Goal: Task Accomplishment & Management: Manage account settings

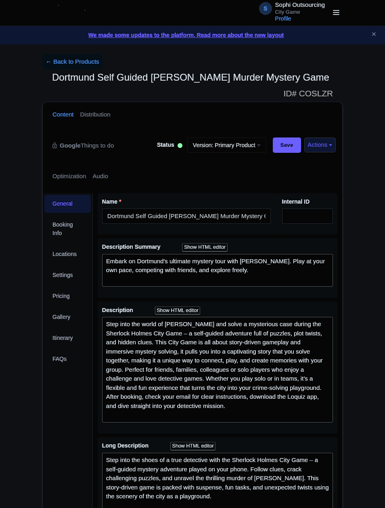
scroll to position [384, 0]
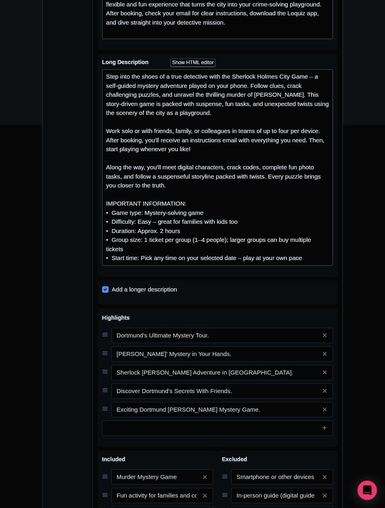
click at [0, 0] on div "Inactive" at bounding box center [0, 0] width 0 height 0
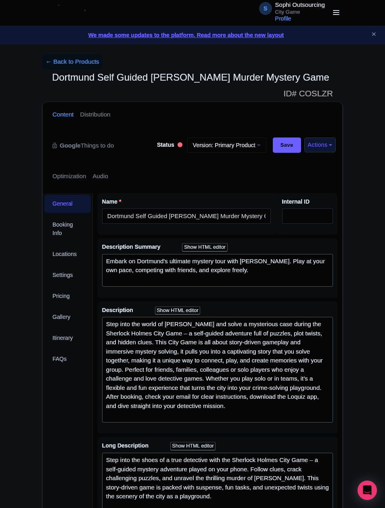
click at [0, 0] on div "My Products Image Library Rate Sheets" at bounding box center [0, 0] width 0 height 0
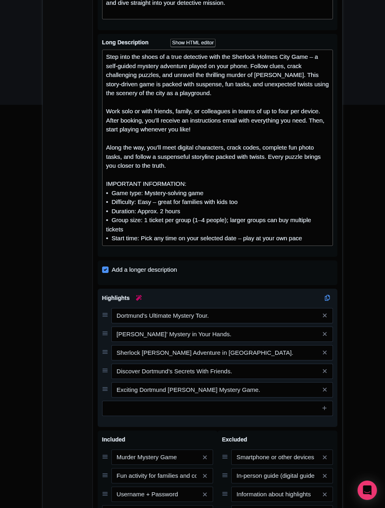
scroll to position [1210, 0]
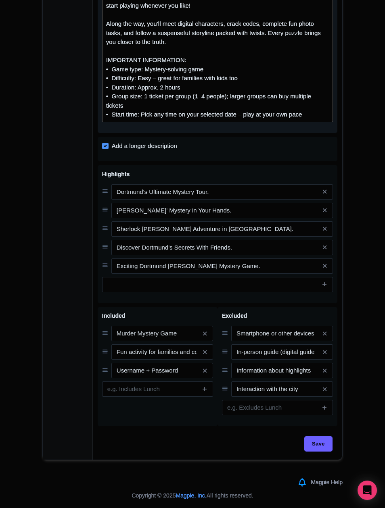
click at [199, 119] on div "Step into the shoes of a true detective with the Sherlock Holmes City Game – a …" at bounding box center [217, 24] width 223 height 191
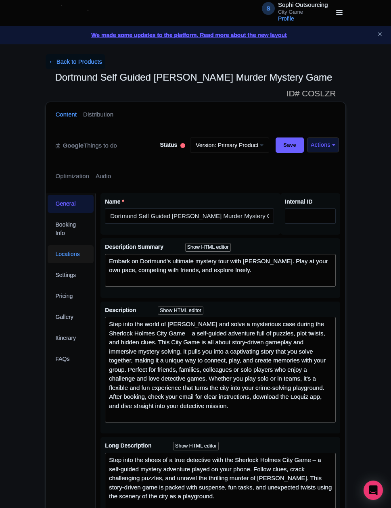
click at [62, 247] on link "Locations" at bounding box center [71, 254] width 46 height 18
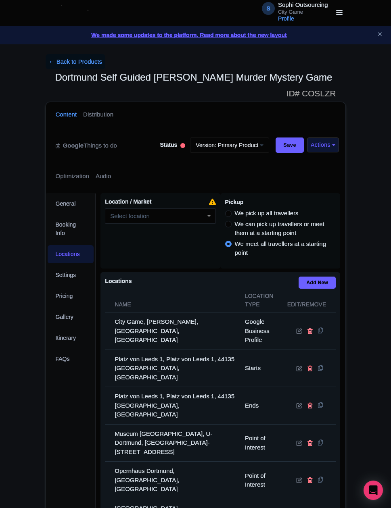
scroll to position [201, 0]
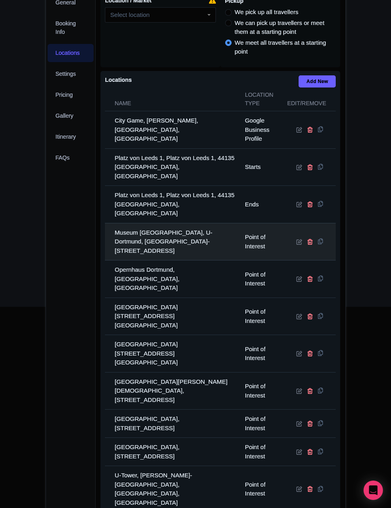
click at [158, 223] on td "Museum Ostwall, U-Dortmund, Leonie-Reygers-Terrasse 2, 44137 Dortmund, Germany" at bounding box center [172, 242] width 135 height 38
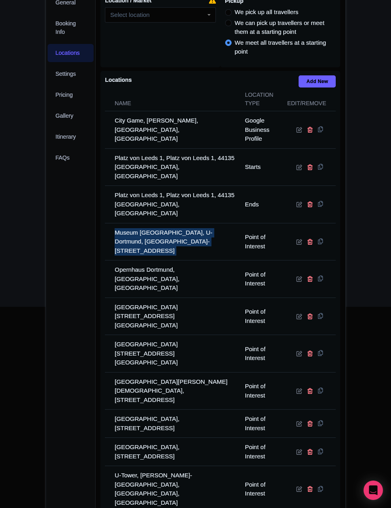
copy tr "Museum Ostwall, U-Dortmund, Leonie-Reygers-Terrasse 2, 44137 Dortmund, Germany"
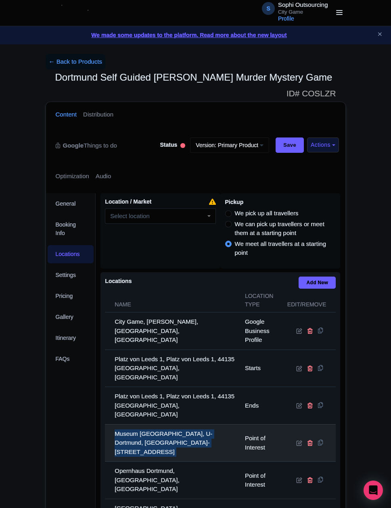
click at [183, 431] on td "Museum Ostwall, U-Dortmund, Leonie-Reygers-Terrasse 2, 44137 Dortmund, Germany" at bounding box center [172, 443] width 135 height 38
click at [168, 424] on td "Museum Ostwall, U-Dortmund, Leonie-Reygers-Terrasse 2, 44137 Dortmund, Germany" at bounding box center [172, 443] width 135 height 38
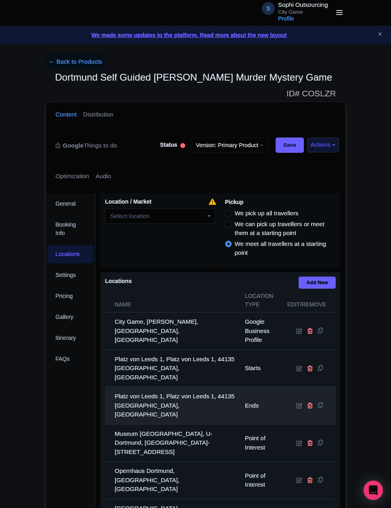
click at [165, 392] on td "Platz von Leeds 1, Platz von Leeds 1, 44135 Dortmund, Germany" at bounding box center [172, 406] width 135 height 38
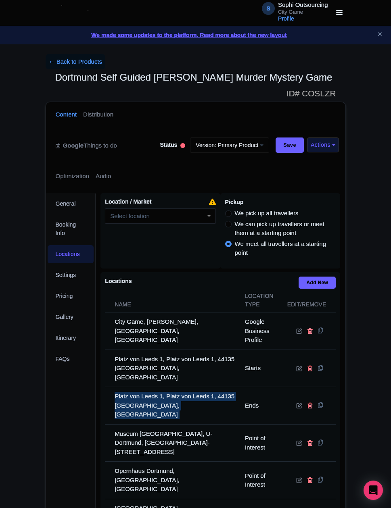
copy tr "Platz von Leeds 1, Platz von Leeds 1, 44135 Dortmund, Germany"
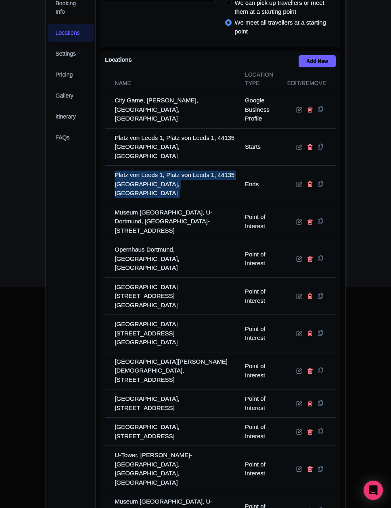
scroll to position [222, 0]
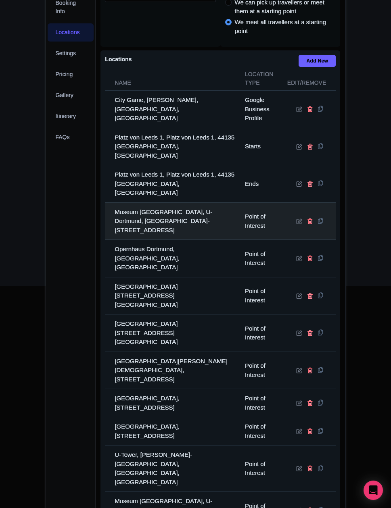
click at [137, 208] on td "Museum Ostwall, U-Dortmund, Leonie-Reygers-Terrasse 2, 44137 Dortmund, Germany" at bounding box center [172, 222] width 135 height 38
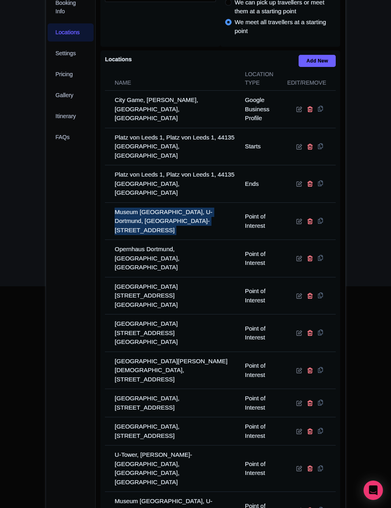
copy tr "Museum Ostwall, U-Dortmund, Leonie-Reygers-Terrasse 2, 44137 Dortmund, Germany"
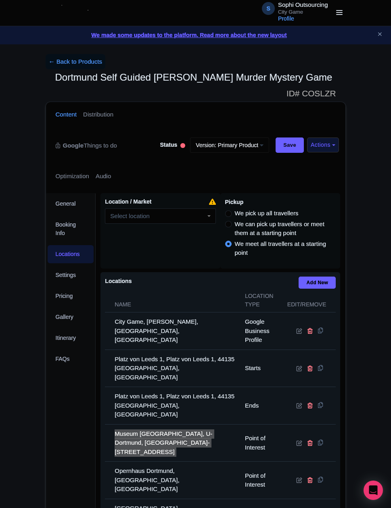
scroll to position [201, 0]
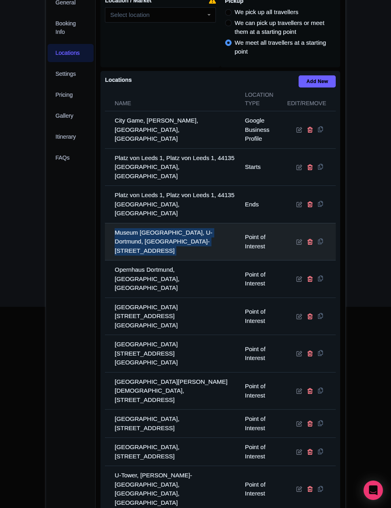
click at [148, 241] on td "Museum Ostwall, U-Dortmund, Leonie-Reygers-Terrasse 2, 44137 Dortmund, Germany" at bounding box center [172, 242] width 135 height 38
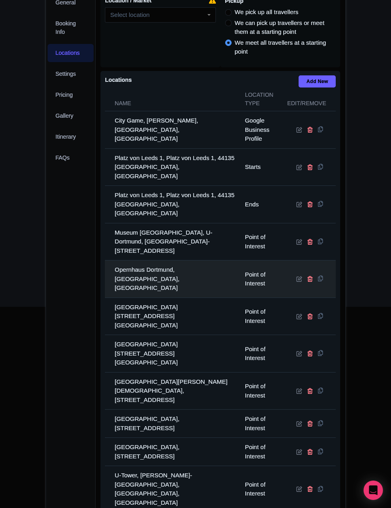
click at [144, 261] on td "Opernhaus Dortmund, Opernhaus Dortmund, 44137 Dortmund, Germany" at bounding box center [172, 280] width 135 height 38
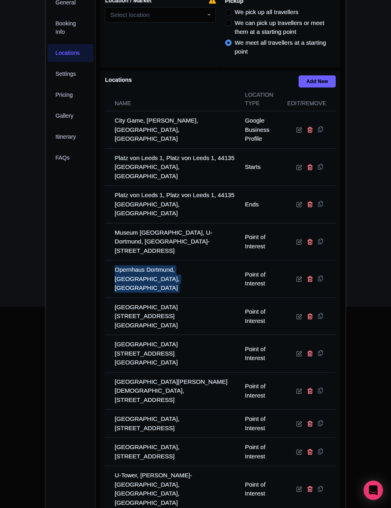
copy tr "Opernhaus Dortmund, Opernhaus Dortmund, 44137 Dortmund, Germany"
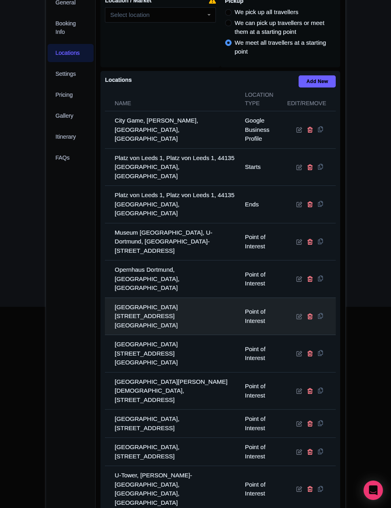
click at [165, 299] on td "Florianturm, Florianstraße 2, 44139 Dortmund, Germany" at bounding box center [172, 317] width 135 height 38
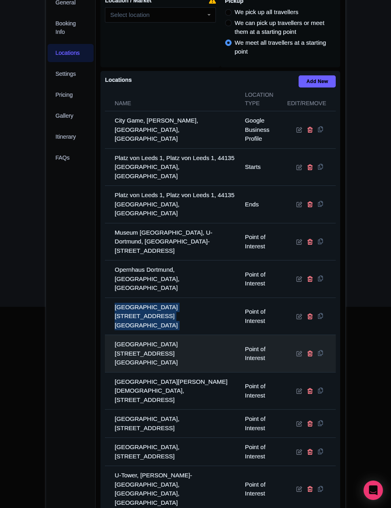
drag, startPoint x: 165, startPoint y: 299, endPoint x: 146, endPoint y: 305, distance: 19.9
click at [165, 301] on td "Florianturm, Florianstraße 2, 44139 Dortmund, Germany" at bounding box center [172, 317] width 135 height 38
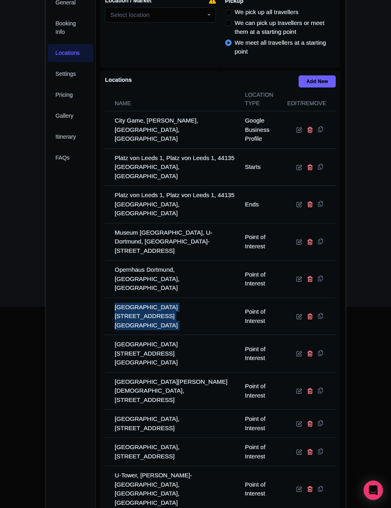
copy tr "Florianturm, Florianstraße 2, 44139 Dortmund, Germany"
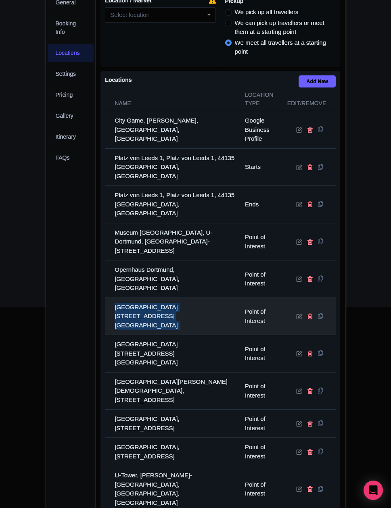
click at [193, 298] on td "Florianturm, Florianstraße 2, 44139 Dortmund, Germany" at bounding box center [172, 317] width 135 height 38
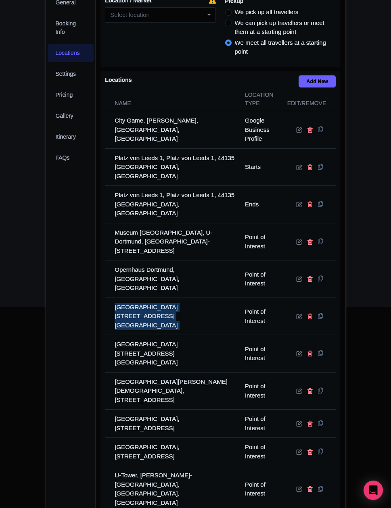
copy tr "Florianturm, Florianstraße 2, 44139 Dortmund, Germany"
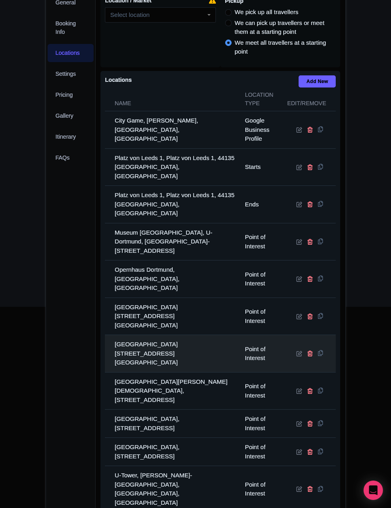
click at [154, 335] on td "Florianturm, Florianstraße 2, 44139 Dortmund, Germany" at bounding box center [172, 354] width 135 height 38
click at [159, 335] on td "Florianturm, Florianstraße 2, 44139 Dortmund, Germany" at bounding box center [172, 354] width 135 height 38
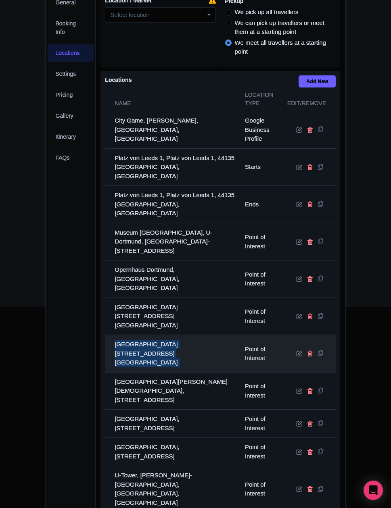
click at [159, 335] on td "Florianturm, Florianstraße 2, 44139 Dortmund, Germany" at bounding box center [172, 354] width 135 height 38
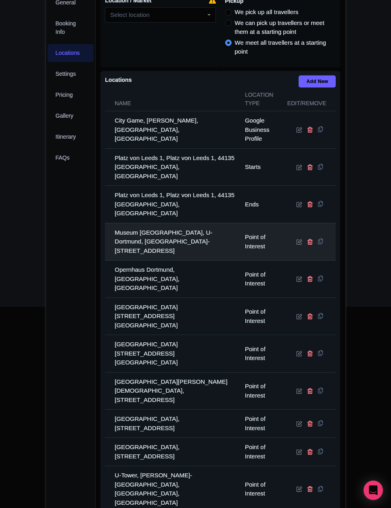
click at [154, 238] on td "Museum Ostwall, U-Dortmund, Leonie-Reygers-Terrasse 2, 44137 Dortmund, Germany" at bounding box center [172, 242] width 135 height 38
click at [155, 232] on td "Museum Ostwall, U-Dortmund, Leonie-Reygers-Terrasse 2, 44137 Dortmund, Germany" at bounding box center [172, 242] width 135 height 38
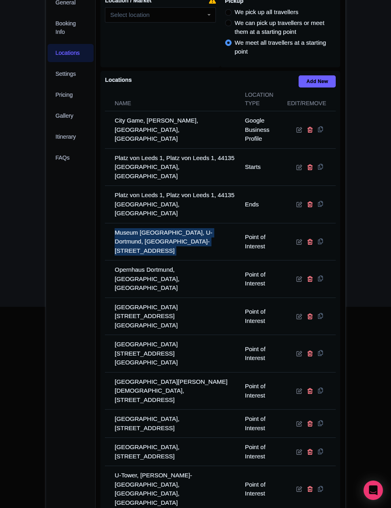
copy tr "Museum Ostwall, U-Dortmund, Leonie-Reygers-Terrasse 2, 44137 Dortmund, Germany"
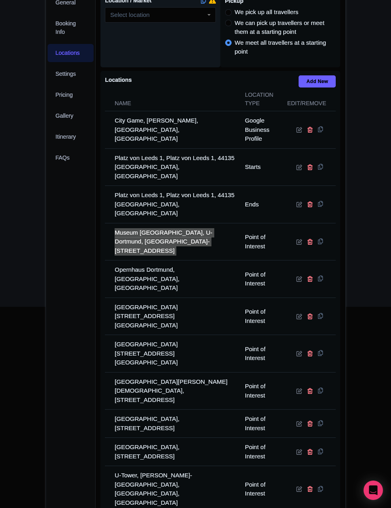
scroll to position [0, 0]
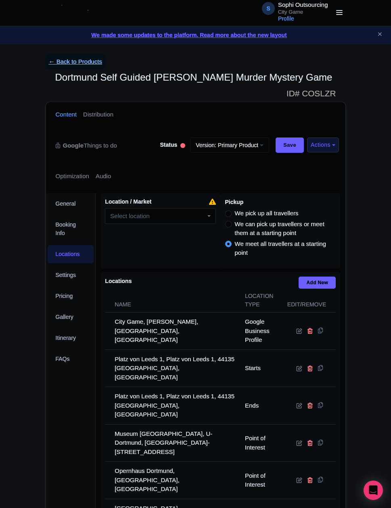
click at [72, 67] on form "← Back to Products Dortmund Self Guided Sherlock Holmes Murder Mystery Game ID#…" at bounding box center [196, 461] width 300 height 814
click at [72, 66] on link "← Back to Products" at bounding box center [76, 62] width 60 height 16
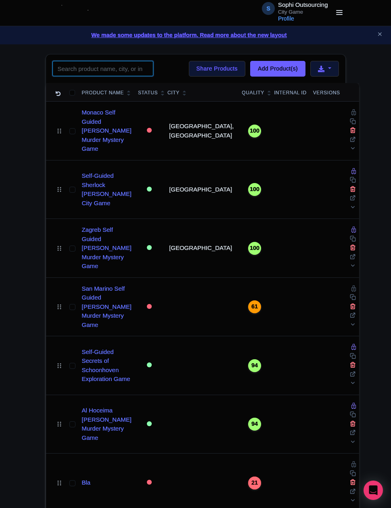
click at [105, 73] on input "search" at bounding box center [102, 68] width 101 height 15
type input "d"
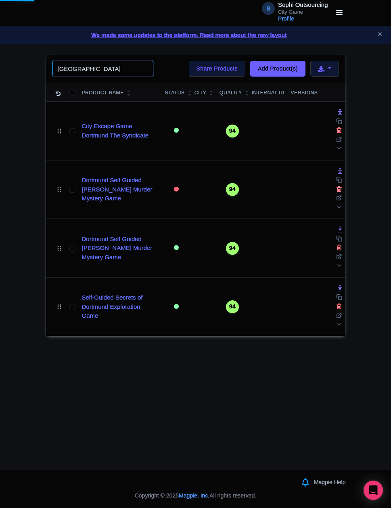
type input "dortmund"
click button "Search" at bounding box center [0, 0] width 0 height 0
click at [90, 391] on div "S Sophi Outsourcing City Game Profile Users Settings Sign out Dashboard Company…" at bounding box center [195, 235] width 391 height 470
click at [182, 388] on div "S Sophi Outsourcing City Game Profile Users Settings Sign out Dashboard Company…" at bounding box center [195, 235] width 391 height 470
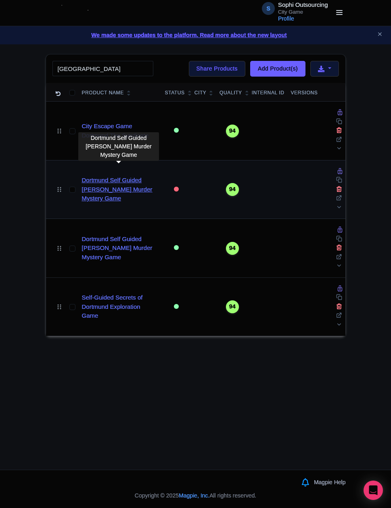
click at [134, 184] on link "Dortmund Self Guided [PERSON_NAME] Murder Mystery Game" at bounding box center [120, 189] width 77 height 27
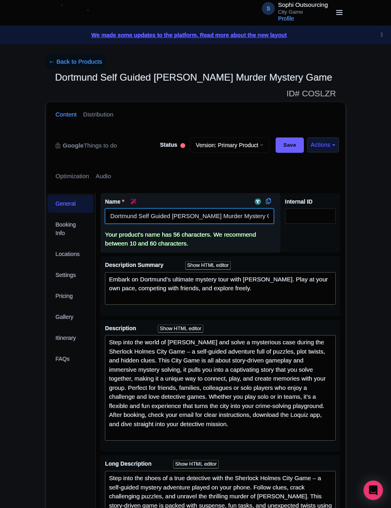
click at [132, 215] on input "Dortmund Self Guided [PERSON_NAME] Murder Mystery Game" at bounding box center [189, 216] width 169 height 15
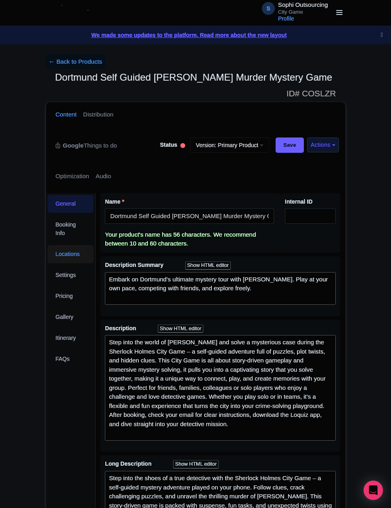
click at [73, 255] on link "Locations" at bounding box center [71, 254] width 46 height 18
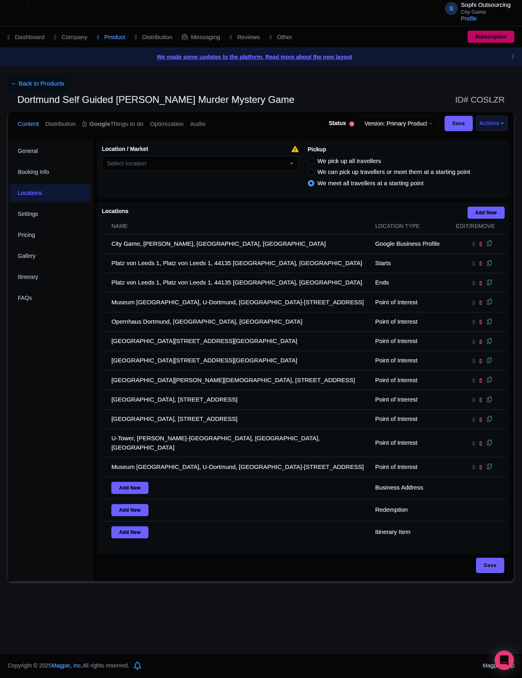
click at [289, 508] on div "Dortmund Self Guided Sherlock Holmes Murder Mystery Game Name * i i Dortmund Se…" at bounding box center [303, 358] width 422 height 445
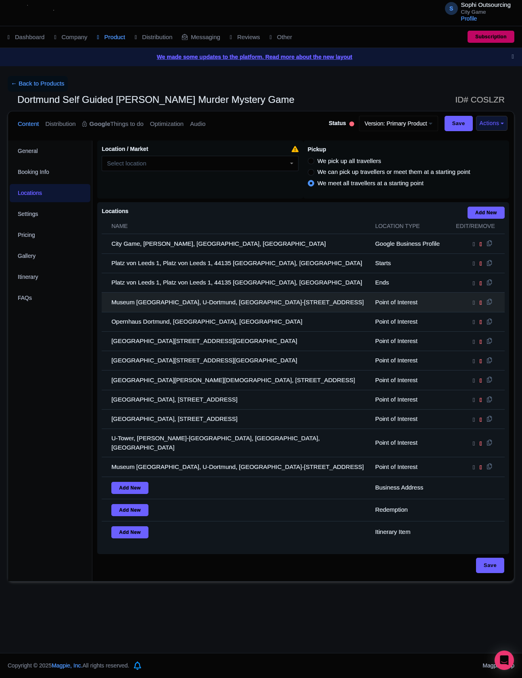
click at [209, 311] on td "Museum Ostwall, U-Dortmund, Leonie-Reygers-Terrasse 2, 44137 Dortmund, Germany" at bounding box center [236, 301] width 269 height 19
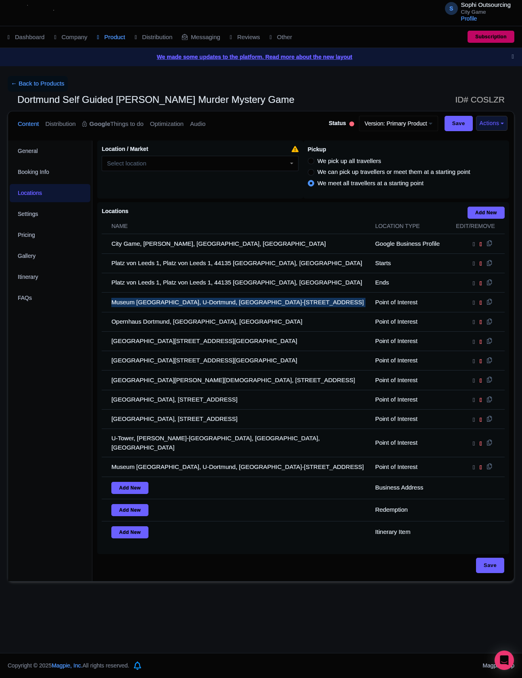
copy tr "Museum Ostwall, U-Dortmund, Leonie-Reygers-Terrasse 2, 44137 Dortmund, Germany"
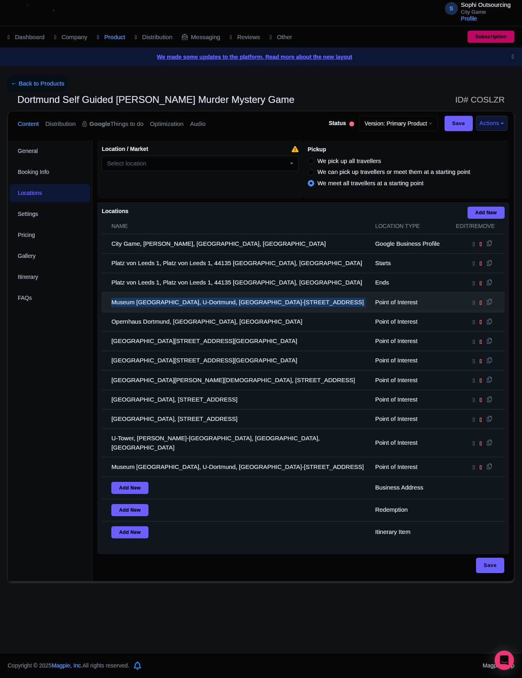
click at [175, 298] on td "Museum Ostwall, U-Dortmund, Leonie-Reygers-Terrasse 2, 44137 Dortmund, Germany" at bounding box center [236, 301] width 269 height 19
drag, startPoint x: 195, startPoint y: 308, endPoint x: 186, endPoint y: 324, distance: 17.7
click at [194, 307] on td "Museum Ostwall, U-Dortmund, Leonie-Reygers-Terrasse 2, 44137 Dortmund, Germany" at bounding box center [236, 301] width 269 height 19
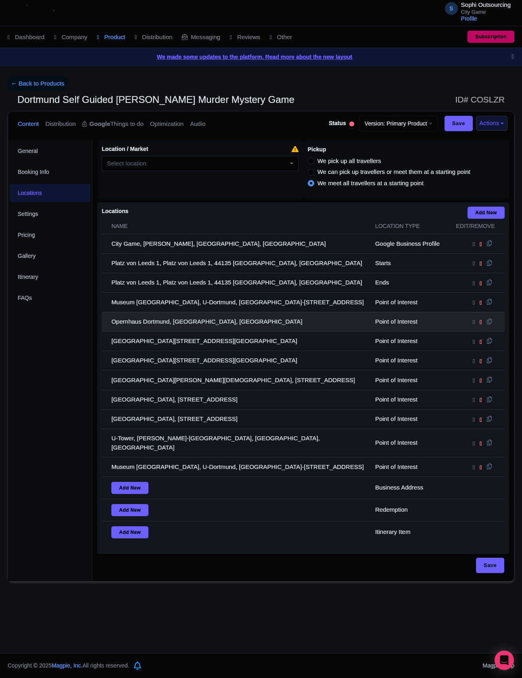
click at [186, 324] on td "Opernhaus Dortmund, Opernhaus Dortmund, 44137 Dortmund, Germany" at bounding box center [236, 321] width 269 height 19
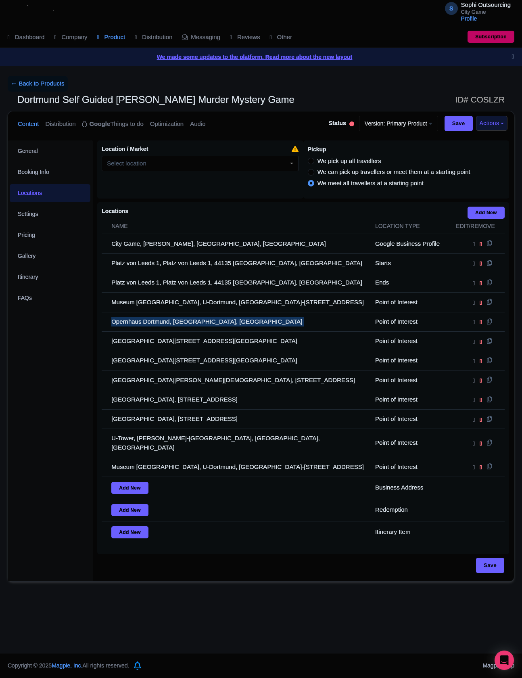
copy tr "Opernhaus Dortmund, Opernhaus Dortmund, 44137 Dortmund, Germany"
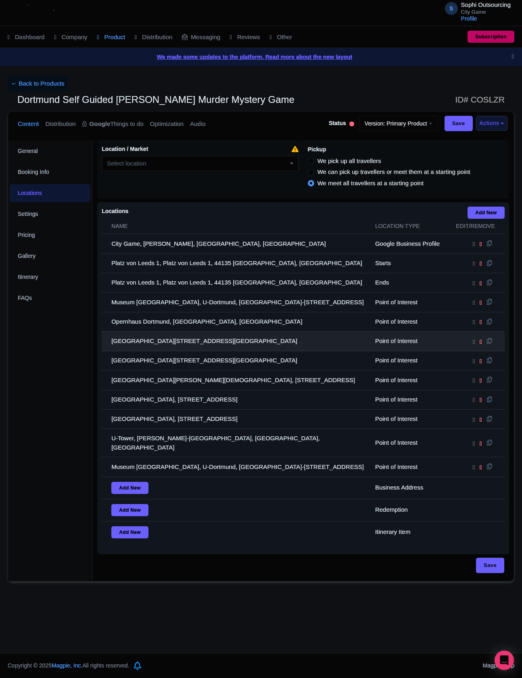
click at [177, 340] on td "Florianturm, Florianstraße 2, 44139 Dortmund, Germany" at bounding box center [236, 340] width 269 height 19
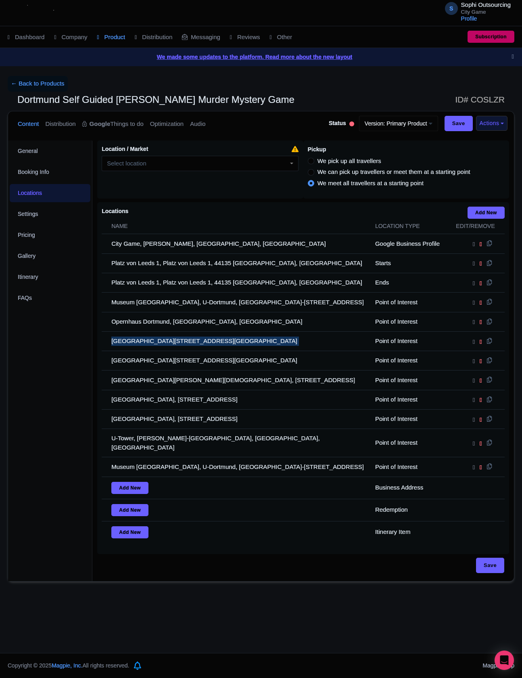
copy tr "Florianturm, Florianstraße 2, 44139 Dortmund, Germany"
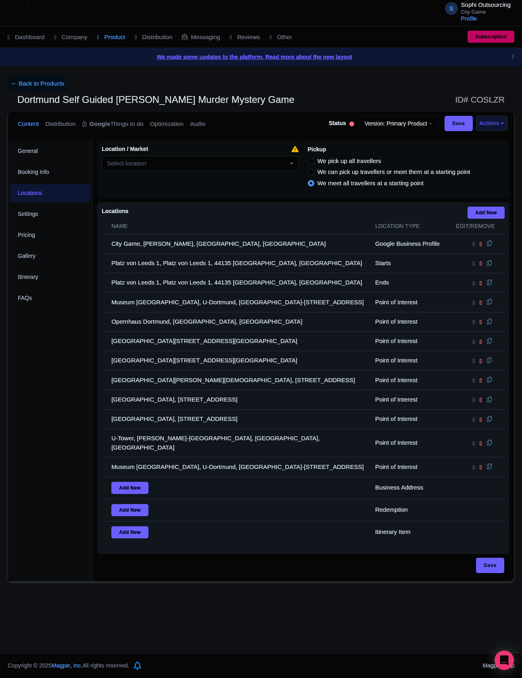
click at [99, 363] on div "Locations i Add New Name Location type Edit/Remove City Game, Hendrik Figeeweg,…" at bounding box center [303, 378] width 412 height 352
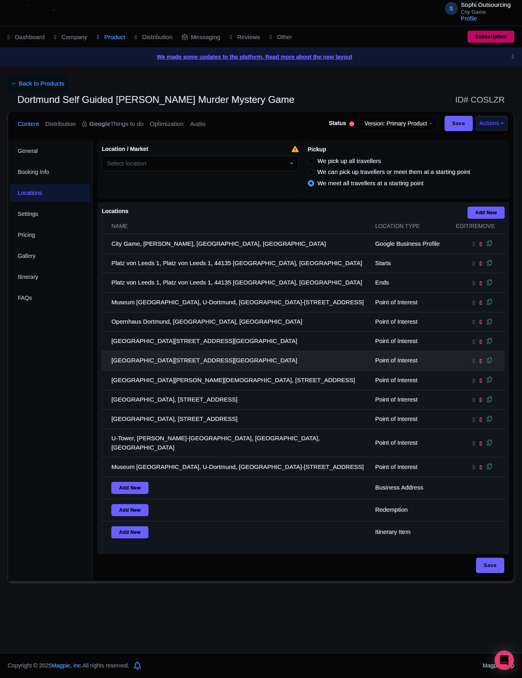
click at [137, 363] on td "Florianturm, Florianstraße 2, 44139 Dortmund, Germany" at bounding box center [236, 360] width 269 height 19
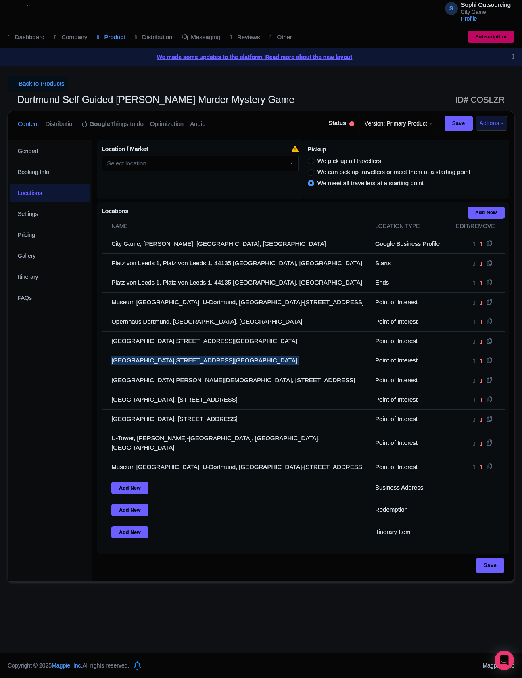
copy tr "Florianturm, Florianstraße 2, 44139 Dortmund, Germany"
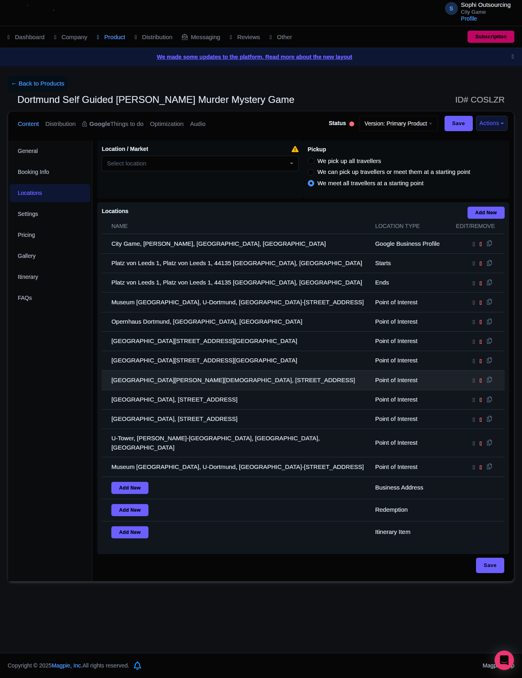
click at [135, 382] on td "St. Reinold's Church, Ostenhellweg 2, 44135 Dortmund, Germany" at bounding box center [236, 379] width 269 height 19
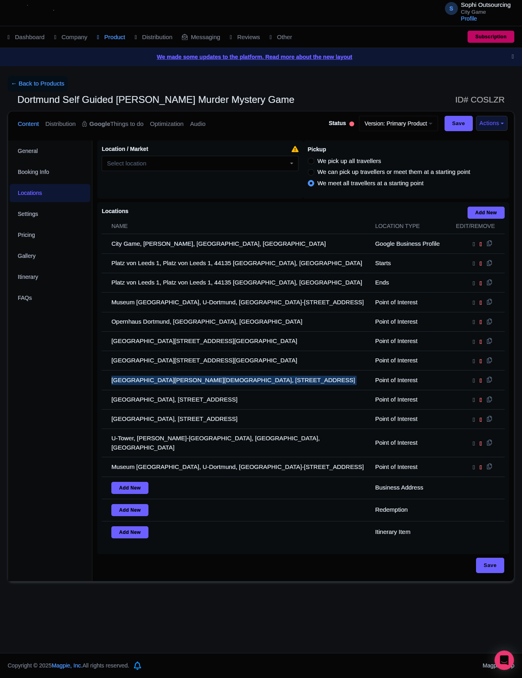
copy tr "St. Reinold's Church, Ostenhellweg 2, 44135 Dortmund, Germany"
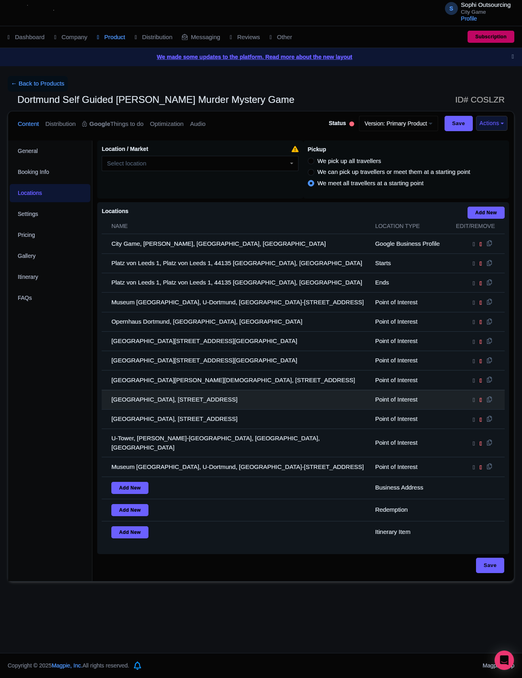
click at [140, 396] on td "Dortmund Zoo, Mergelteichstraße 80, 44225 Dortmund, Germany" at bounding box center [236, 399] width 269 height 19
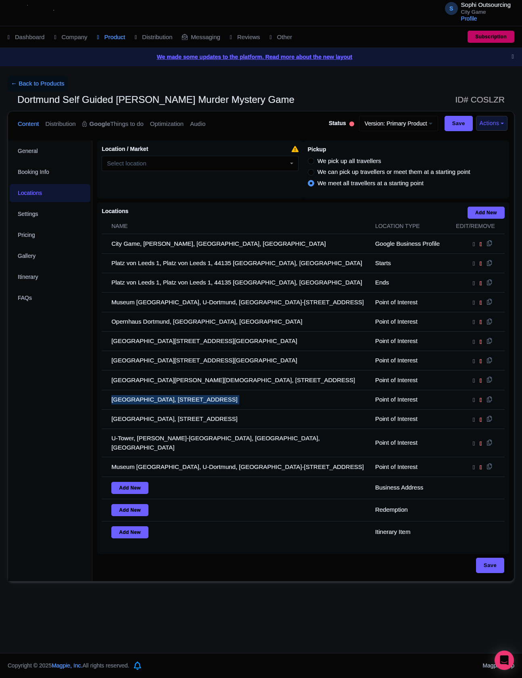
copy tr "Dortmund Zoo, Mergelteichstraße 80, 44225 Dortmund, Germany"
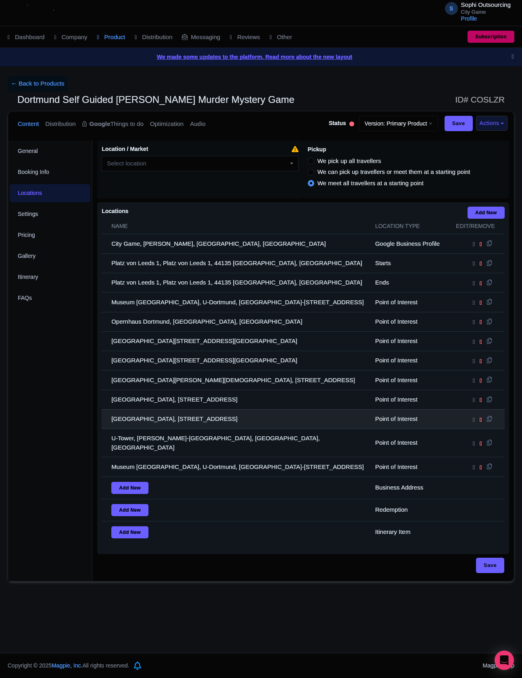
click at [147, 428] on td "Dortmund Zoo, Mergelteichstraße 80, 44225 Dortmund, Germany" at bounding box center [236, 418] width 269 height 19
copy tr "Dortmund Zoo, Mergelteichstraße 80, 44225 Dortmund, Germany"
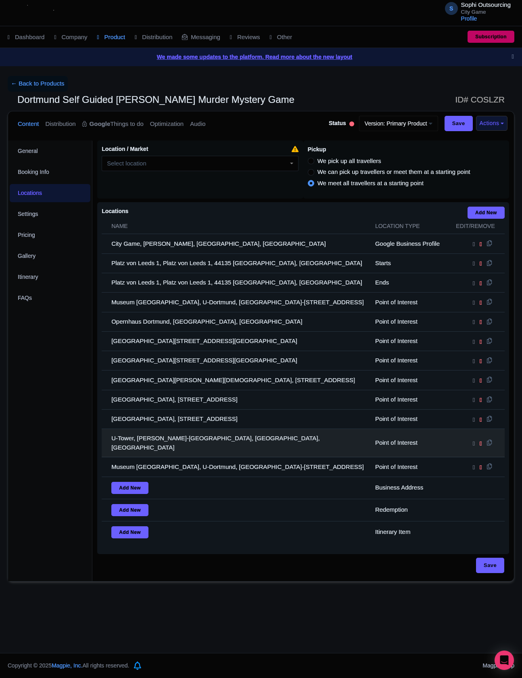
click at [232, 455] on td "U-Tower, Leonie-Reygers-Terrasse, Dortmund, Germany" at bounding box center [236, 443] width 269 height 28
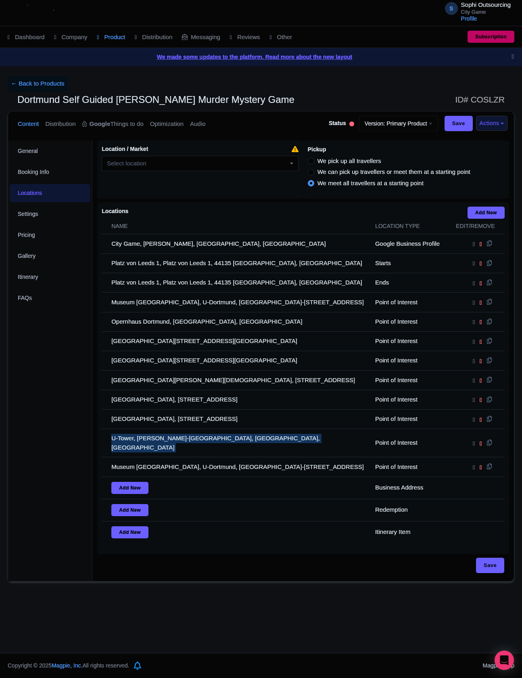
copy tr "U-Tower, Leonie-Reygers-Terrasse, Dortmund, Germany"
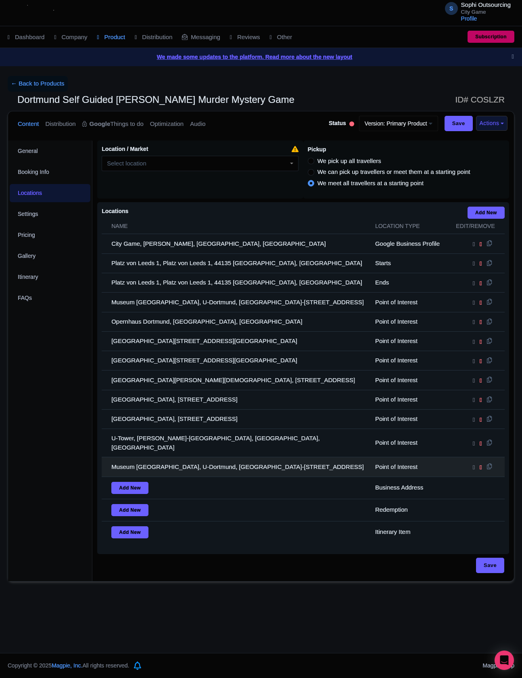
click at [186, 466] on td "Museum Ostwall, U-Dortmund, Leonie-Reygers-Terrasse 2, 44137 Dortmund, Germany" at bounding box center [236, 466] width 269 height 19
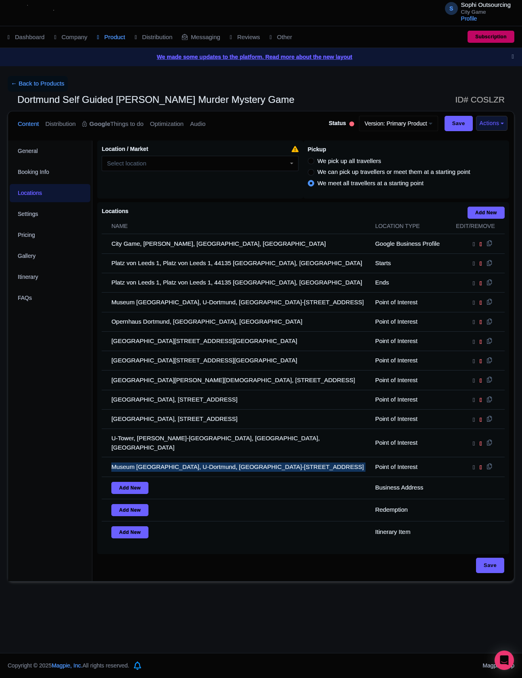
copy tr "Museum Ostwall, U-Dortmund, Leonie-Reygers-Terrasse 2, 44137 Dortmund, Germany"
click at [25, 86] on link "← Back to Products" at bounding box center [38, 84] width 60 height 16
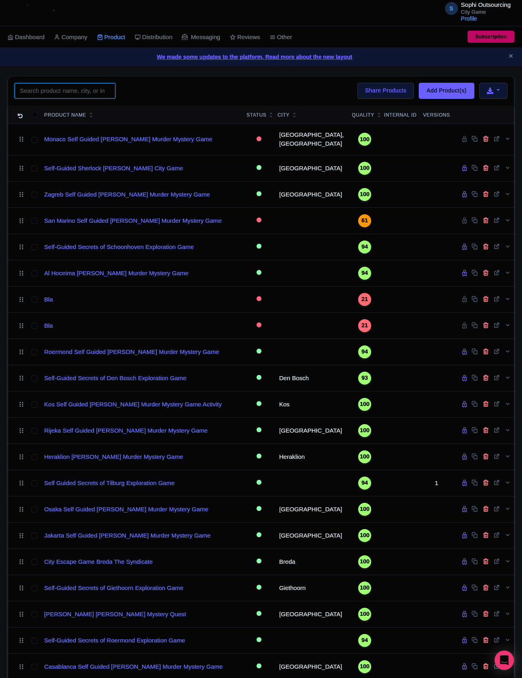
click at [75, 88] on input "search" at bounding box center [65, 90] width 101 height 15
paste input "Nieuwleusen"
type input "Nieuwleusen"
click button "Search" at bounding box center [0, 0] width 0 height 0
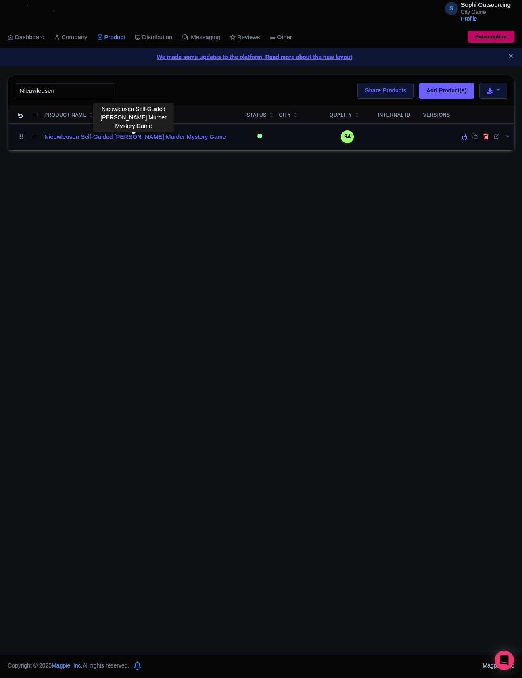
drag, startPoint x: 98, startPoint y: 146, endPoint x: 90, endPoint y: 148, distance: 8.4
click at [98, 147] on td "Nieuwleusen Self-Guided Sherlock Holmes Murder Mystery Game" at bounding box center [142, 136] width 203 height 26
click at [96, 138] on link "Nieuwleusen Self-Guided Sherlock Holmes Murder Mystery Game" at bounding box center [135, 136] width 182 height 9
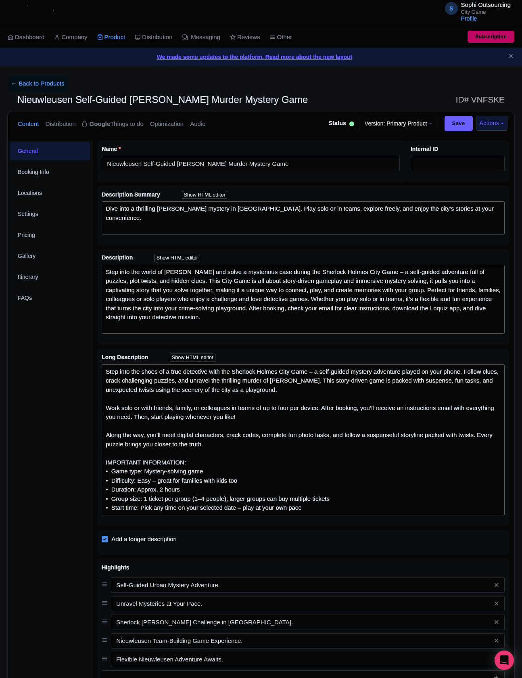
click at [28, 76] on div "S Sophi Outsourcing City Game Profile Users Settings Sign out Dashboard Company…" at bounding box center [261, 431] width 522 height 863
click at [29, 79] on link "← Back to Products" at bounding box center [38, 84] width 60 height 16
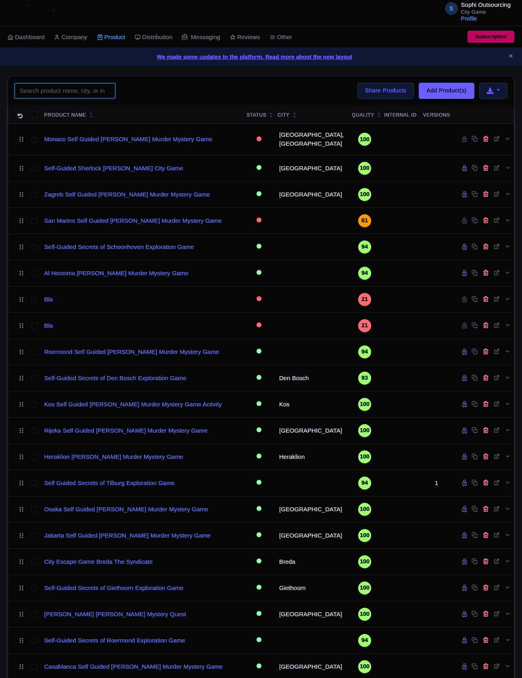
click at [56, 86] on input "search" at bounding box center [65, 90] width 101 height 15
paste input "[GEOGRAPHIC_DATA]"
type input "[GEOGRAPHIC_DATA]"
click button "Search" at bounding box center [0, 0] width 0 height 0
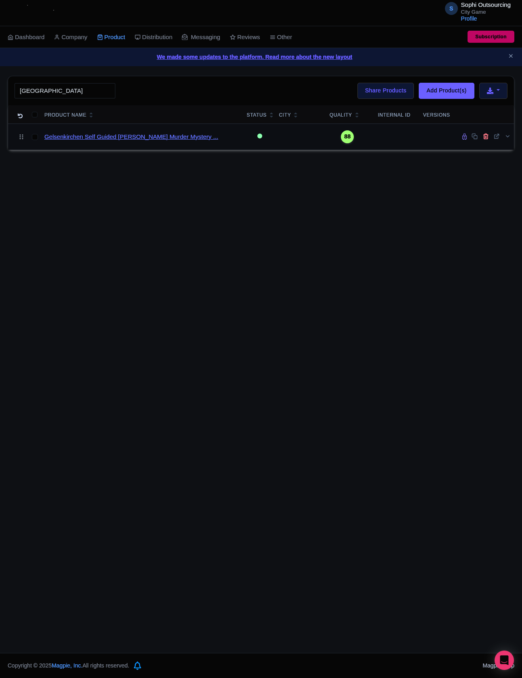
click at [110, 140] on link "Gelsenkirchen Self Guided [PERSON_NAME] Murder Mystery ..." at bounding box center [131, 136] width 174 height 9
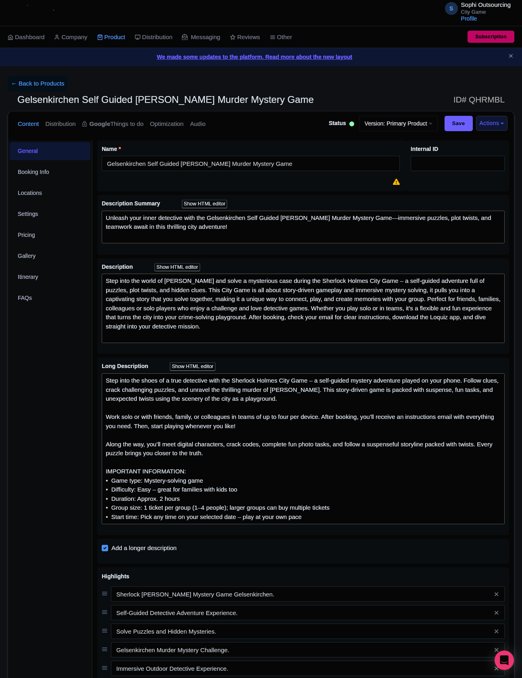
click at [68, 357] on div "General Booking Info Locations Settings Pricing Gallery Itinerary FAQs" at bounding box center [50, 501] width 84 height 722
click at [59, 354] on div "General Booking Info Locations Settings Pricing Gallery Itinerary FAQs" at bounding box center [50, 501] width 84 height 722
click at [67, 349] on div "General Booking Info Locations Settings Pricing Gallery Itinerary FAQs" at bounding box center [50, 501] width 84 height 722
click at [65, 346] on div "General Booking Info Locations Settings Pricing Gallery Itinerary FAQs" at bounding box center [50, 501] width 84 height 722
click at [86, 338] on div "General Booking Info Locations Settings Pricing Gallery Itinerary FAQs" at bounding box center [50, 501] width 84 height 722
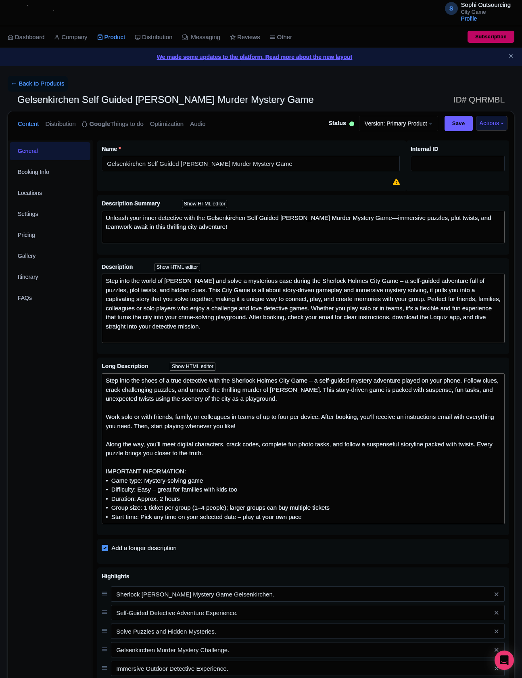
click at [56, 338] on div "General Booking Info Locations Settings Pricing Gallery Itinerary FAQs" at bounding box center [50, 501] width 84 height 722
click at [65, 344] on div "General Booking Info Locations Settings Pricing Gallery Itinerary FAQs" at bounding box center [50, 501] width 84 height 722
click at [57, 198] on link "Locations" at bounding box center [50, 193] width 81 height 18
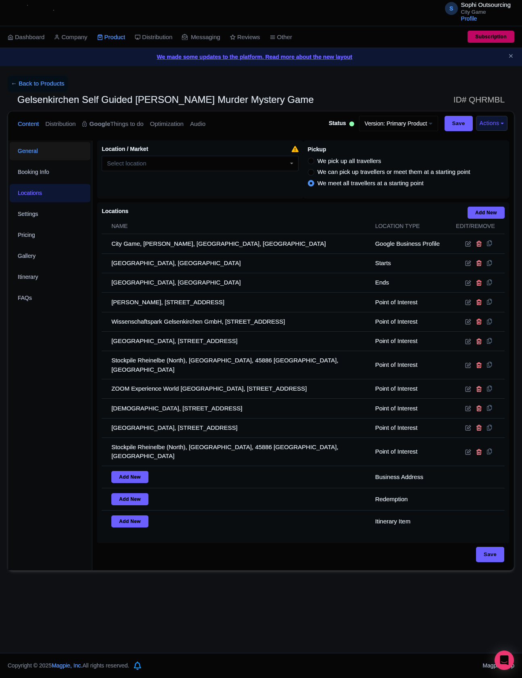
click at [38, 155] on link "General" at bounding box center [50, 151] width 81 height 18
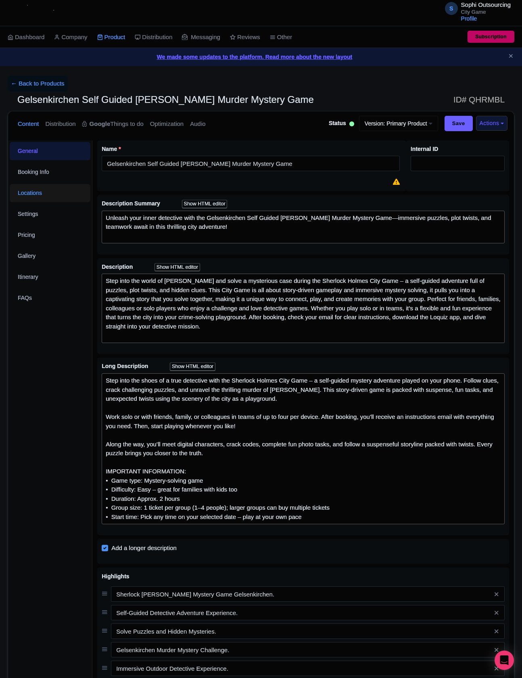
click at [56, 198] on link "Locations" at bounding box center [50, 193] width 81 height 18
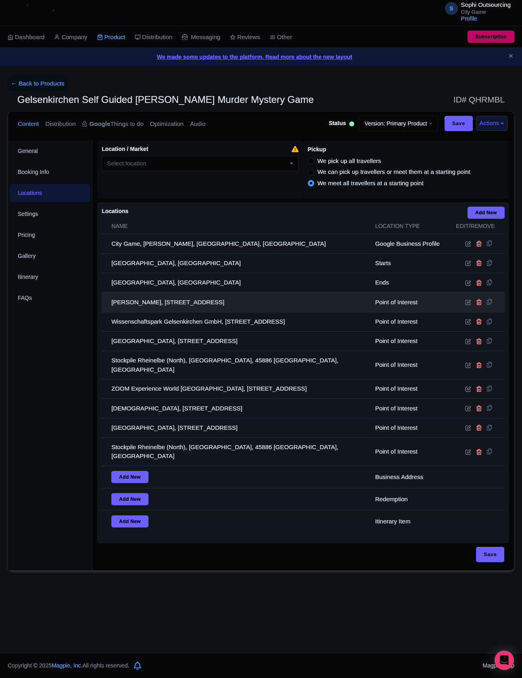
click at [182, 303] on td "[PERSON_NAME], [STREET_ADDRESS]" at bounding box center [236, 301] width 269 height 19
copy tr "[PERSON_NAME], [STREET_ADDRESS]"
click at [232, 310] on td "[PERSON_NAME], [STREET_ADDRESS]" at bounding box center [236, 301] width 269 height 19
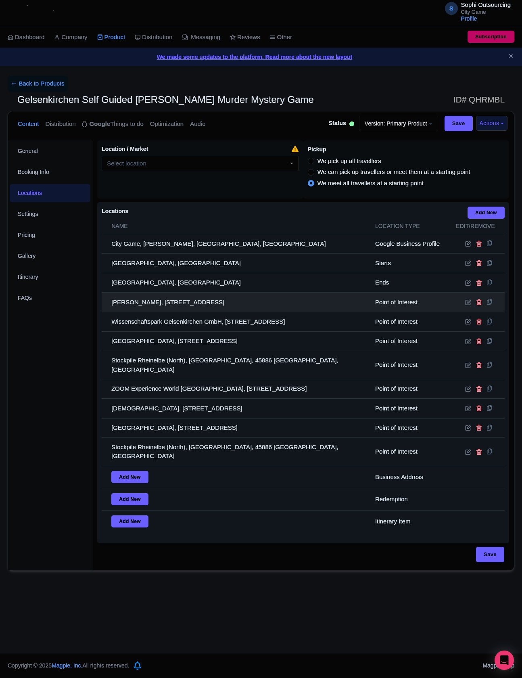
click at [232, 310] on td "[PERSON_NAME], [STREET_ADDRESS]" at bounding box center [236, 301] width 269 height 19
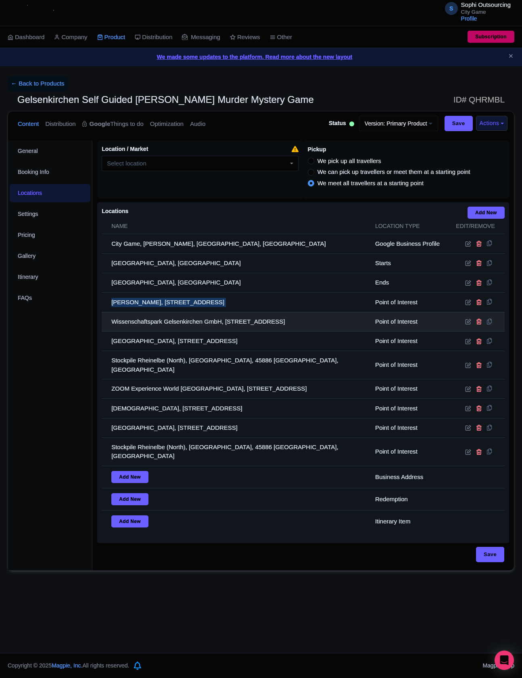
click at [199, 331] on td "Wissenschaftspark Gelsenkirchen GmbH, [STREET_ADDRESS]" at bounding box center [236, 321] width 269 height 19
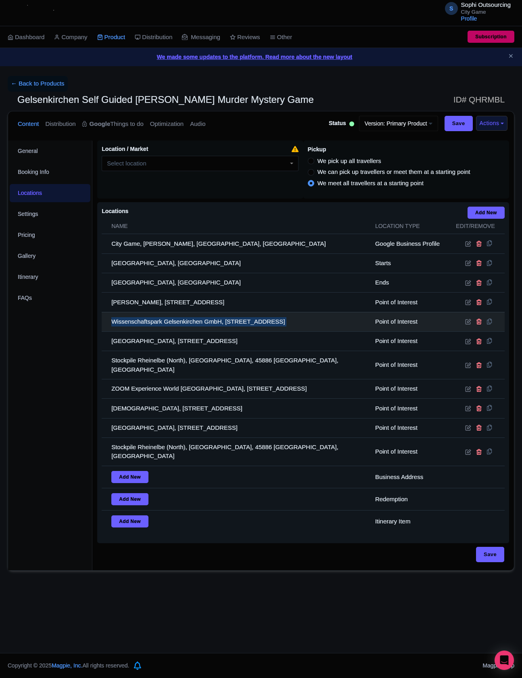
click at [199, 331] on td "Wissenschaftspark Gelsenkirchen GmbH, [STREET_ADDRESS]" at bounding box center [236, 321] width 269 height 19
copy tr "Wissenschaftspark Gelsenkirchen GmbH, [STREET_ADDRESS]"
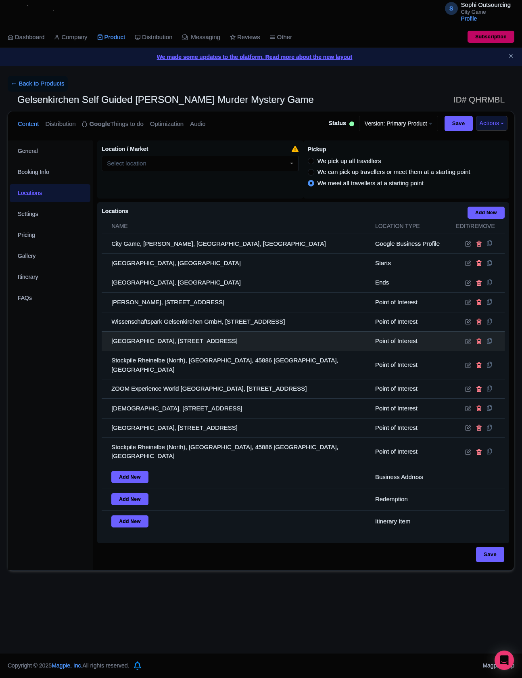
click at [265, 351] on td "[GEOGRAPHIC_DATA], [STREET_ADDRESS]" at bounding box center [236, 340] width 269 height 19
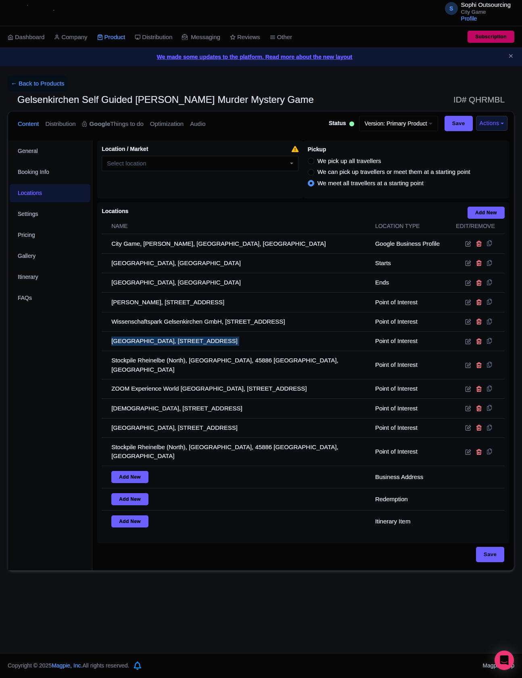
copy tr "[GEOGRAPHIC_DATA], [STREET_ADDRESS]"
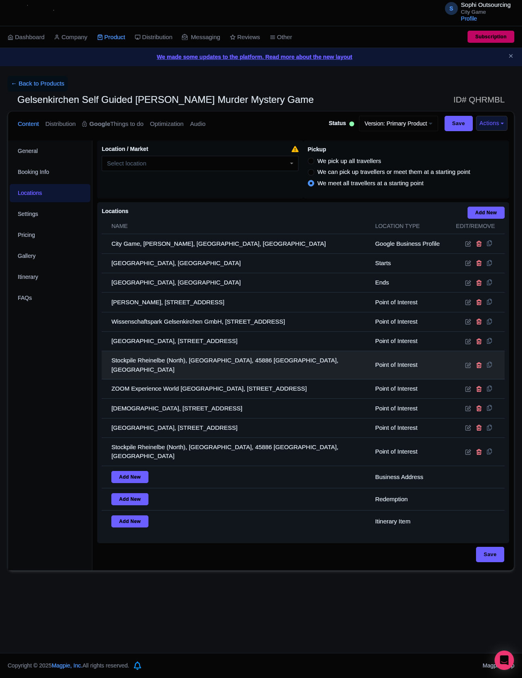
click at [148, 375] on td "Stockpile Rheinelbe (North), [GEOGRAPHIC_DATA], 45886 [GEOGRAPHIC_DATA], [GEOGR…" at bounding box center [236, 365] width 269 height 28
copy tr "Stockpile Rheinelbe (North), [GEOGRAPHIC_DATA], 45886 [GEOGRAPHIC_DATA], [GEOGR…"
click at [148, 375] on td "Stockpile Rheinelbe (North), [GEOGRAPHIC_DATA], 45886 [GEOGRAPHIC_DATA], [GEOGR…" at bounding box center [236, 365] width 269 height 28
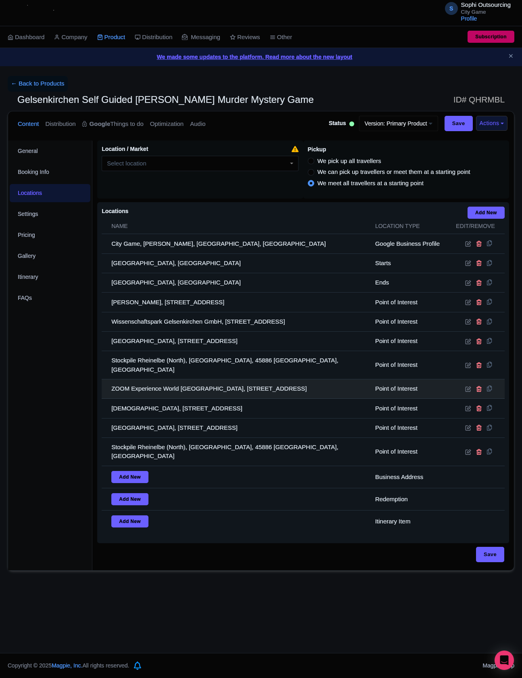
click at [199, 391] on td "ZOOM Experience World [GEOGRAPHIC_DATA], [STREET_ADDRESS]" at bounding box center [236, 388] width 269 height 19
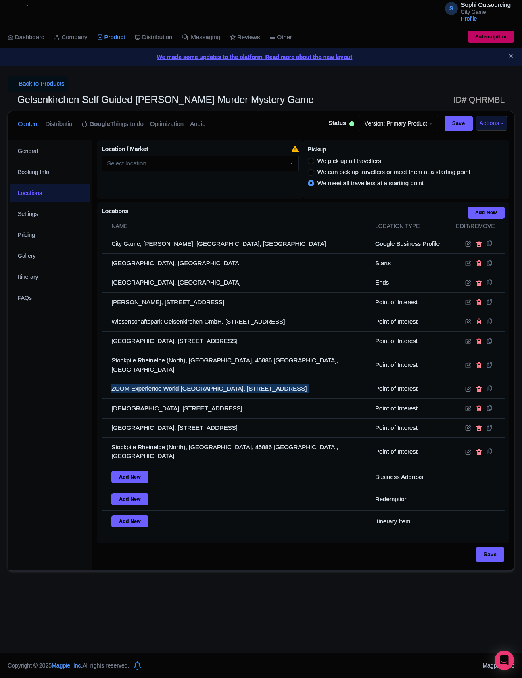
copy tr "ZOOM Experience World [GEOGRAPHIC_DATA], [STREET_ADDRESS]"
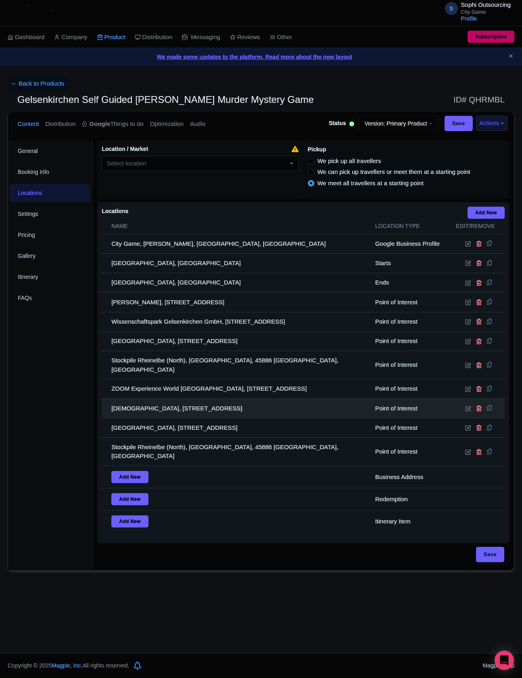
click at [215, 409] on td "[DEMOGRAPHIC_DATA], [STREET_ADDRESS]" at bounding box center [236, 408] width 269 height 19
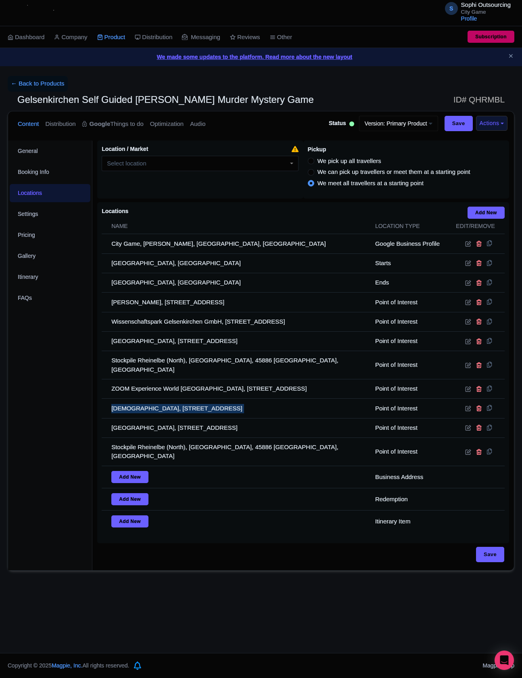
copy tr "[DEMOGRAPHIC_DATA], [STREET_ADDRESS]"
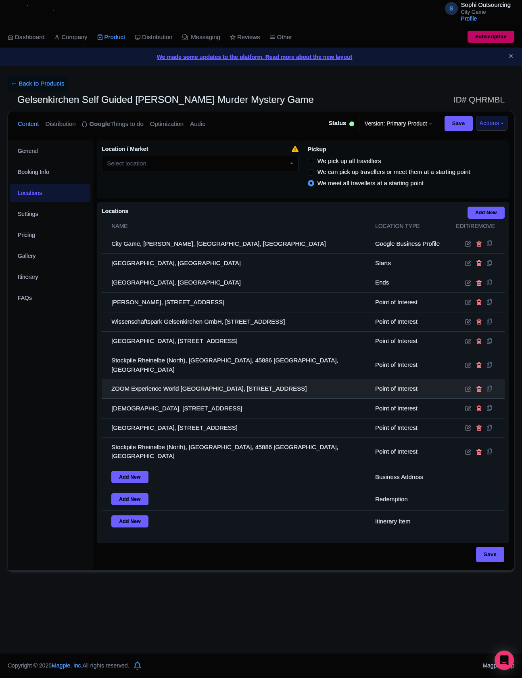
click at [156, 399] on td "ZOOM Experience World [GEOGRAPHIC_DATA], [STREET_ADDRESS]" at bounding box center [236, 388] width 269 height 19
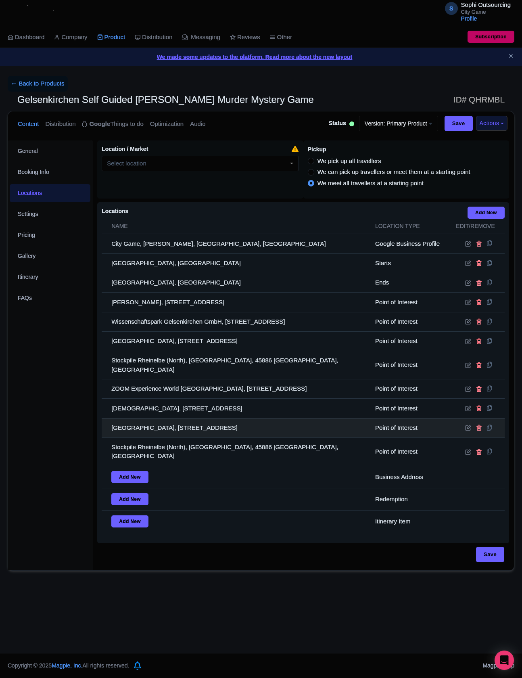
click at [164, 426] on td "[GEOGRAPHIC_DATA], [STREET_ADDRESS]" at bounding box center [236, 427] width 269 height 19
click at [164, 431] on td "[GEOGRAPHIC_DATA], [STREET_ADDRESS]" at bounding box center [236, 427] width 269 height 19
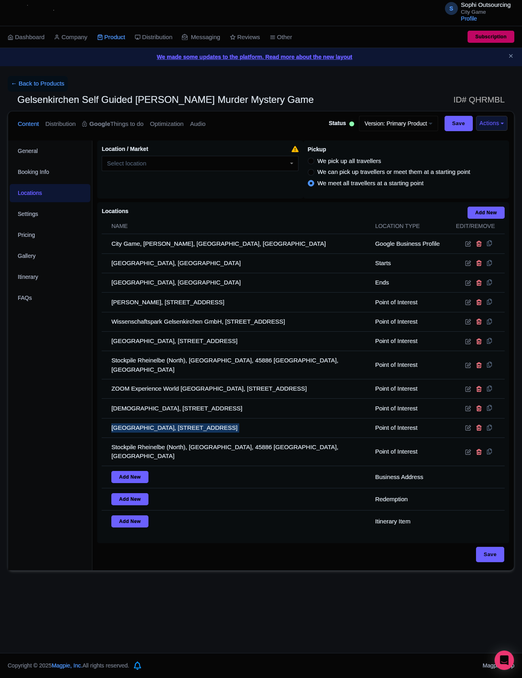
copy tr "[GEOGRAPHIC_DATA], [STREET_ADDRESS]"
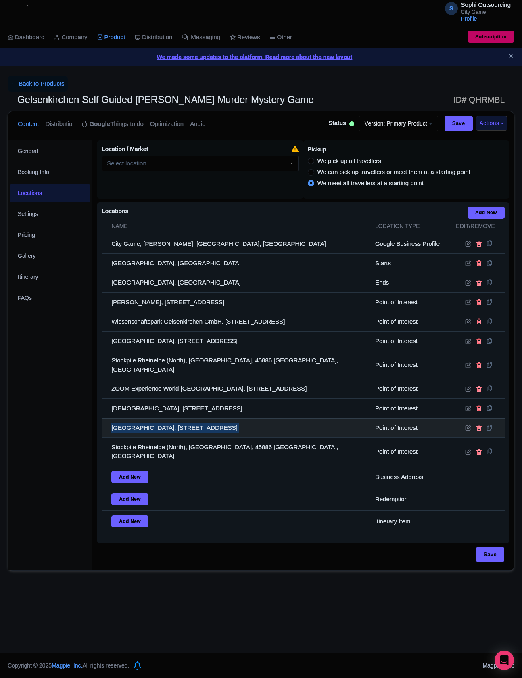
click at [178, 436] on td "[GEOGRAPHIC_DATA], [STREET_ADDRESS]" at bounding box center [236, 427] width 269 height 19
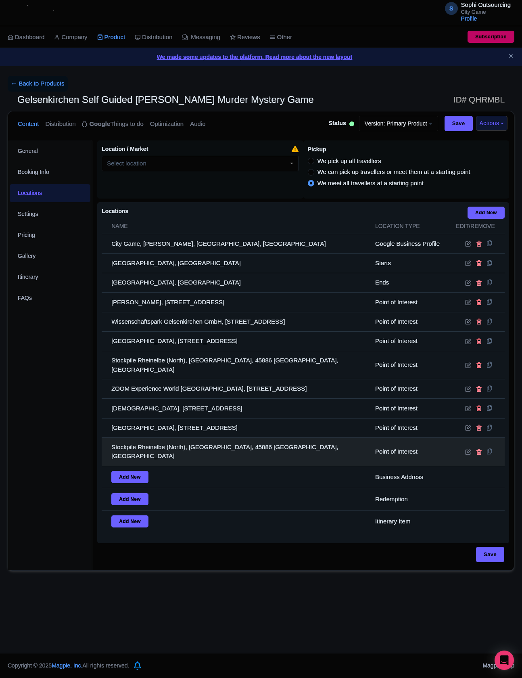
click at [178, 445] on td "Stockpile Rheinelbe (North), [GEOGRAPHIC_DATA], 45886 [GEOGRAPHIC_DATA], [GEOGR…" at bounding box center [236, 451] width 269 height 28
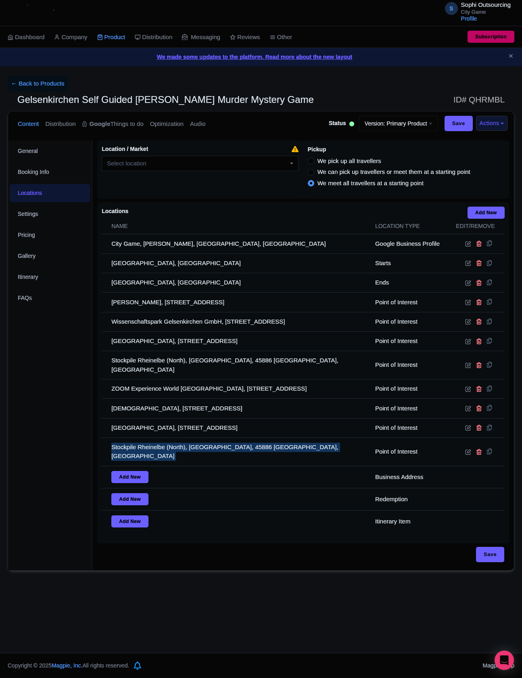
copy tr "Stockpile Rheinelbe (North), [GEOGRAPHIC_DATA], 45886 [GEOGRAPHIC_DATA], [GEOGR…"
click at [309, 604] on div "S Sophi Outsourcing City Game Profile Users Settings Sign out Dashboard Company…" at bounding box center [261, 326] width 522 height 653
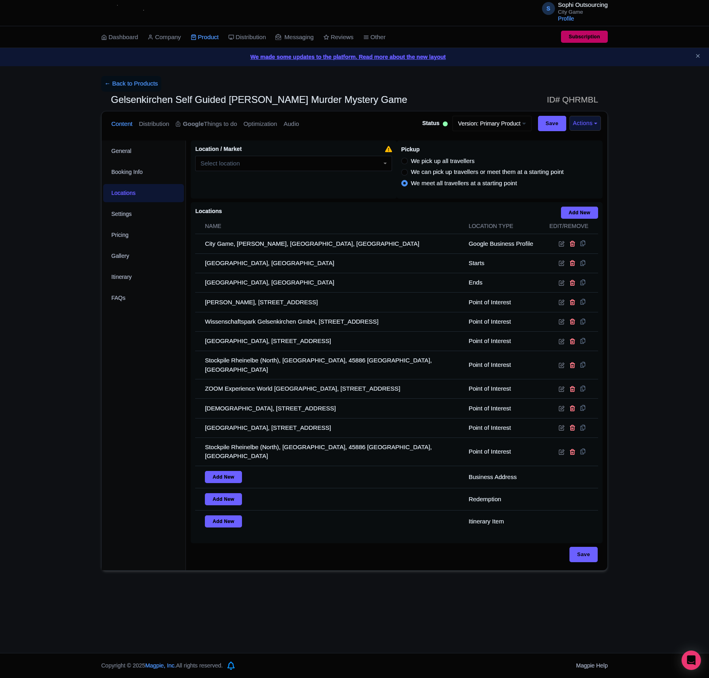
click at [14, 620] on div "S Sophi Outsourcing City Game Profile Users Settings Sign out Dashboard Company…" at bounding box center [354, 326] width 709 height 653
click at [58, 510] on div "← Back to Products Gelsenkirchen Self Guided [PERSON_NAME] Murder Mystery Game …" at bounding box center [354, 323] width 709 height 495
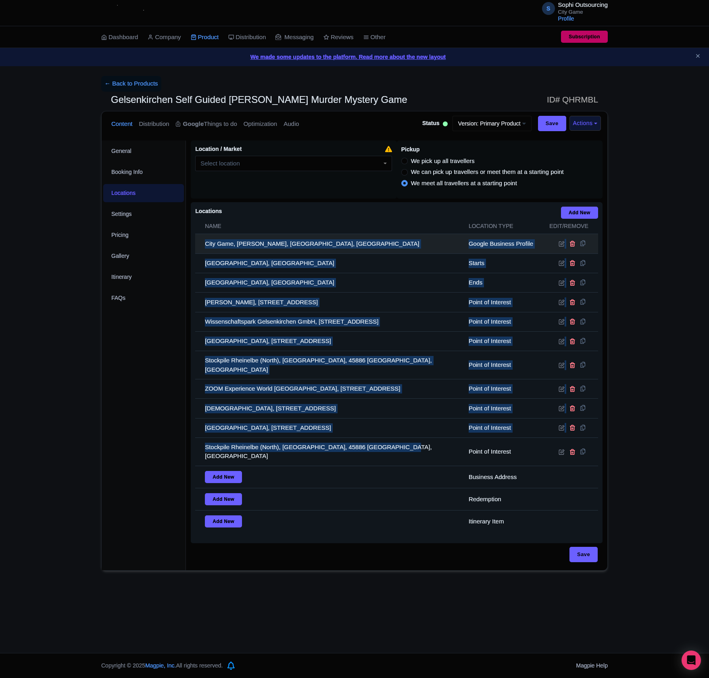
drag, startPoint x: 422, startPoint y: 462, endPoint x: 206, endPoint y: 241, distance: 309.2
click at [206, 241] on tbody "City Game, [PERSON_NAME], [GEOGRAPHIC_DATA], [GEOGRAPHIC_DATA] Google Business …" at bounding box center [396, 383] width 403 height 298
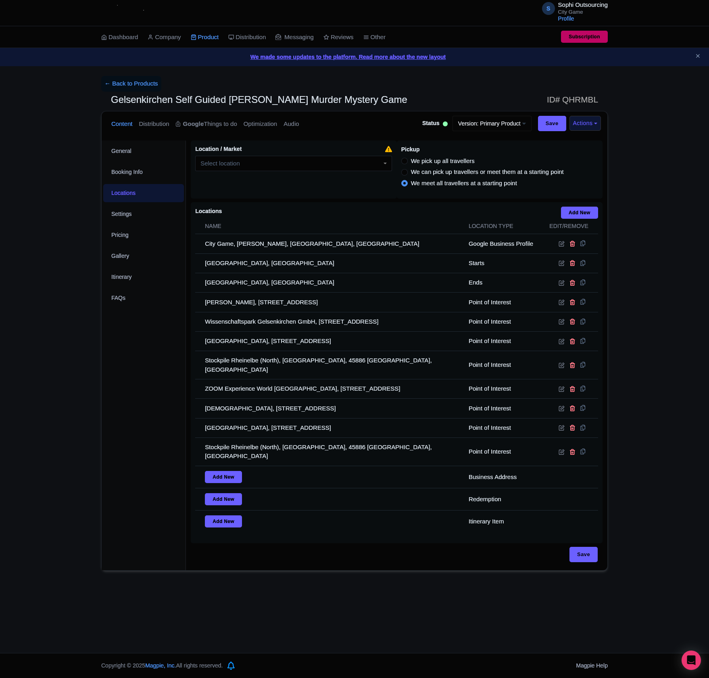
click at [169, 349] on div "General Booking Info Locations Settings Pricing Gallery Itinerary FAQs" at bounding box center [144, 355] width 84 height 430
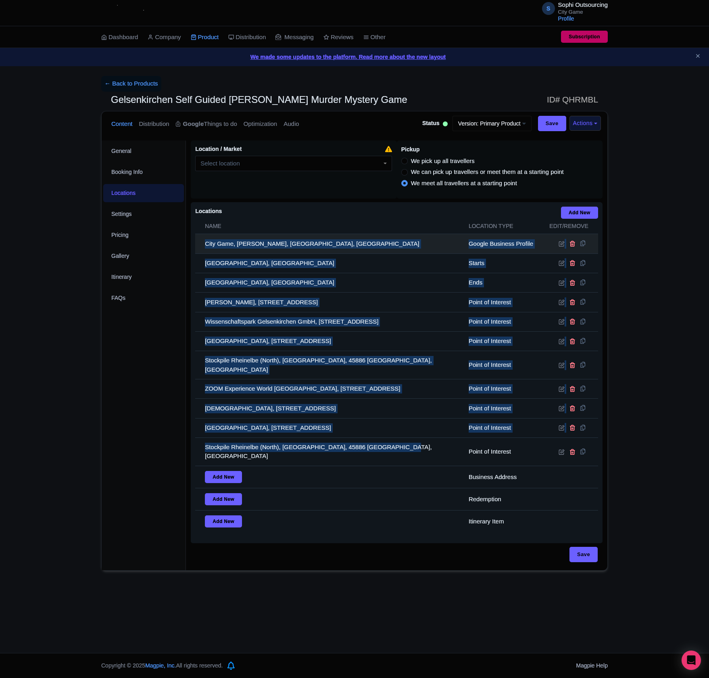
drag, startPoint x: 415, startPoint y: 454, endPoint x: 203, endPoint y: 248, distance: 296.1
click at [203, 248] on tbody "City Game, [PERSON_NAME], [GEOGRAPHIC_DATA], [GEOGRAPHIC_DATA] Google Business …" at bounding box center [396, 383] width 403 height 298
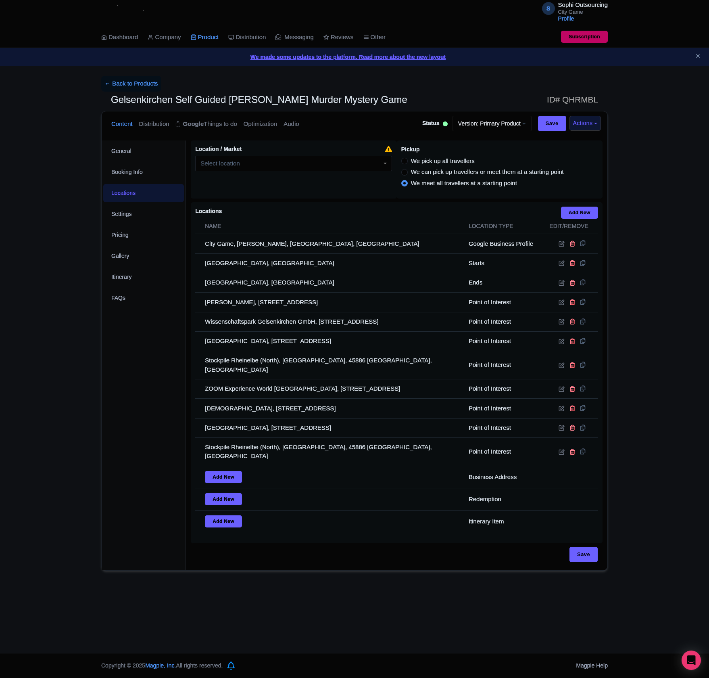
click at [121, 465] on div "General Booking Info Locations Settings Pricing Gallery Itinerary FAQs" at bounding box center [144, 355] width 84 height 430
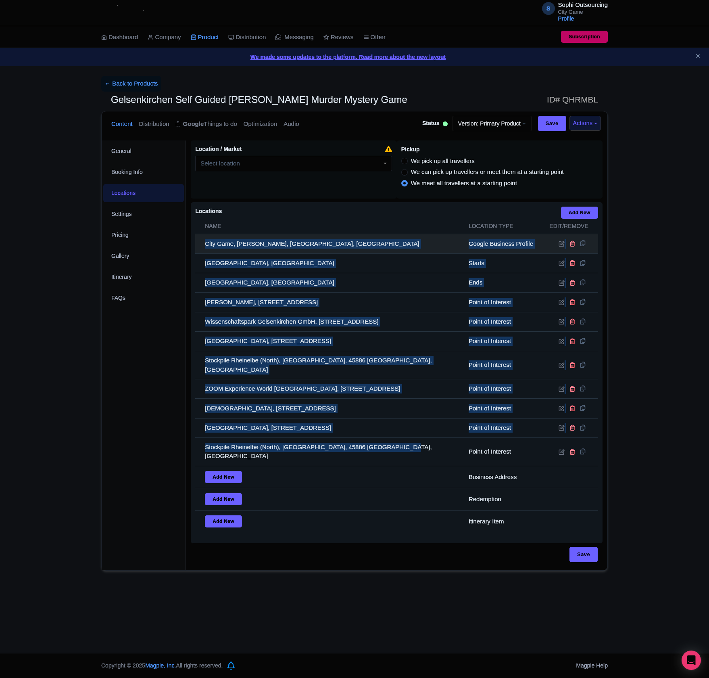
drag, startPoint x: 429, startPoint y: 459, endPoint x: 197, endPoint y: 254, distance: 309.8
click at [202, 252] on tbody "City Game, [PERSON_NAME], [GEOGRAPHIC_DATA], [GEOGRAPHIC_DATA] Google Business …" at bounding box center [396, 383] width 403 height 298
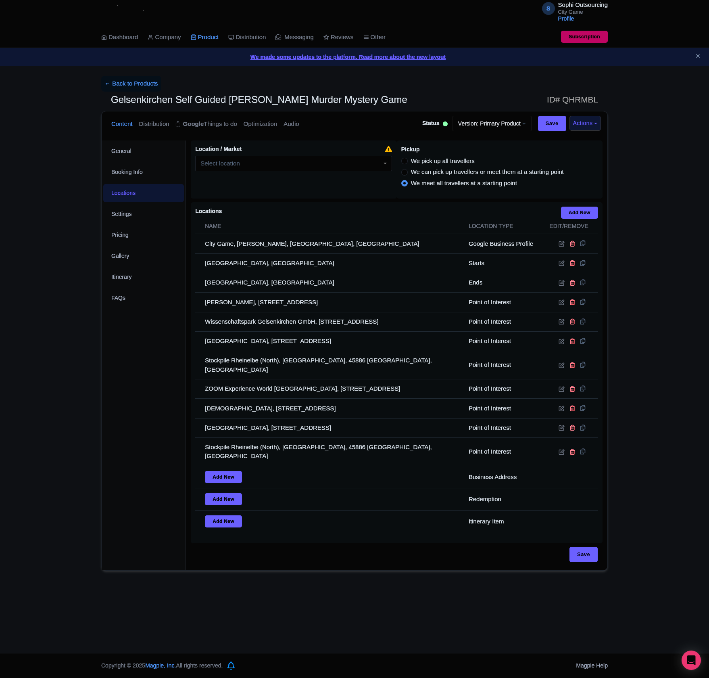
click at [58, 461] on div "← Back to Products Gelsenkirchen Self Guided [PERSON_NAME] Murder Mystery Game …" at bounding box center [354, 323] width 709 height 495
click at [111, 468] on div "General Booking Info Locations Settings Pricing Gallery Itinerary FAQs" at bounding box center [144, 355] width 84 height 430
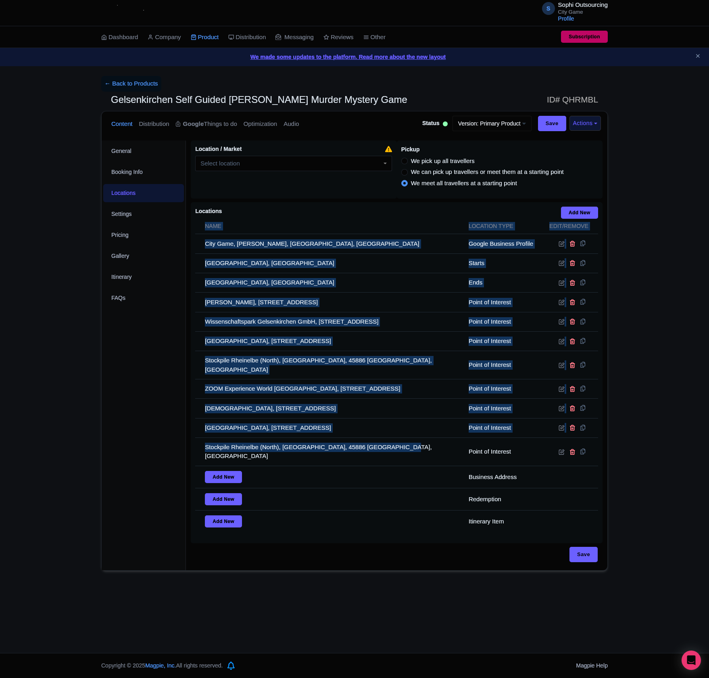
drag, startPoint x: 401, startPoint y: 451, endPoint x: 186, endPoint y: 251, distance: 293.4
click at [186, 251] on div "Gelsenkirchen Self Guided [PERSON_NAME] Murder Mystery Game Name * i i Gelsenki…" at bounding box center [397, 353] width 422 height 434
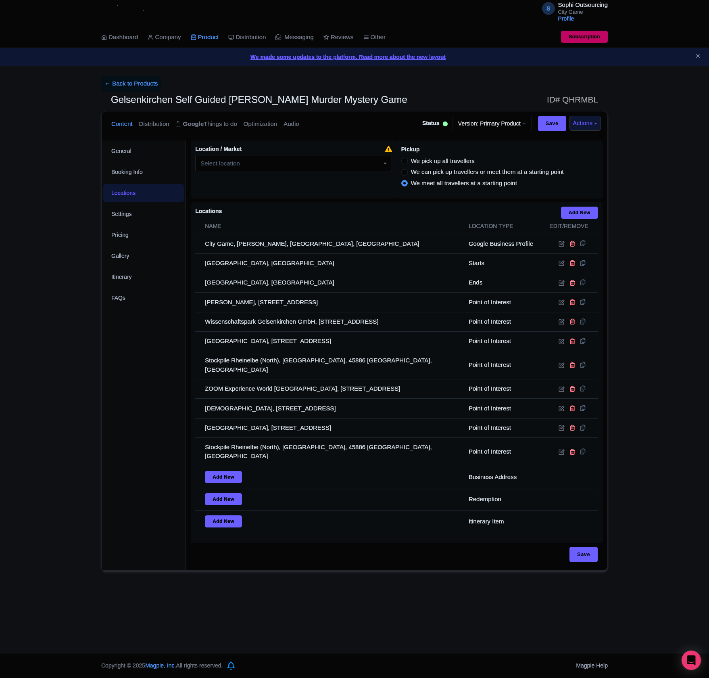
click at [148, 377] on div "General Booking Info Locations Settings Pricing Gallery Itinerary FAQs" at bounding box center [144, 355] width 84 height 430
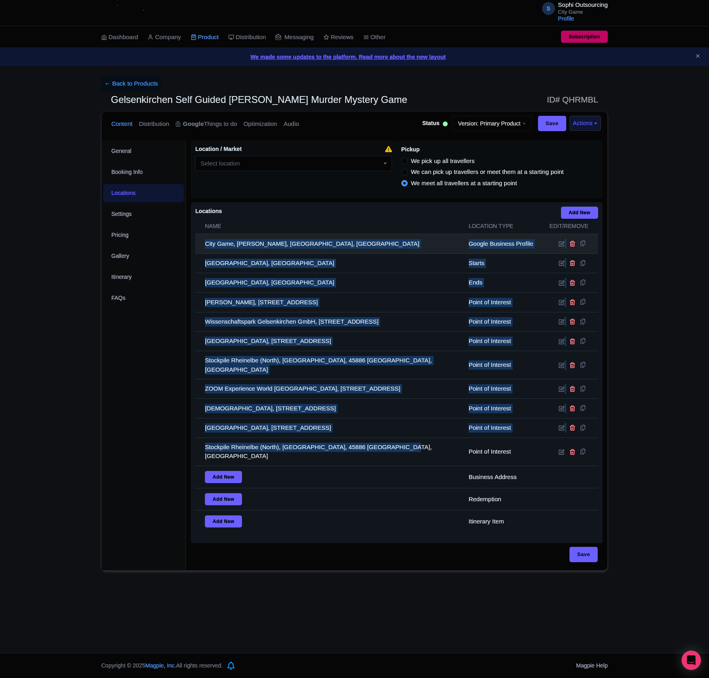
drag, startPoint x: 426, startPoint y: 454, endPoint x: 206, endPoint y: 252, distance: 299.2
click at [206, 252] on tbody "City Game, [PERSON_NAME], [GEOGRAPHIC_DATA], [GEOGRAPHIC_DATA] Google Business …" at bounding box center [396, 383] width 403 height 298
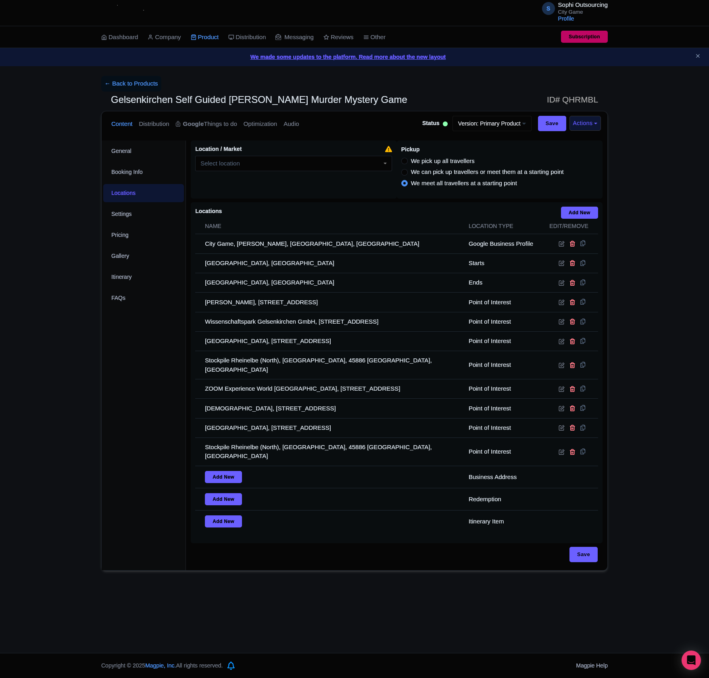
click at [77, 383] on div "← Back to Products Gelsenkirchen Self Guided [PERSON_NAME] Murder Mystery Game …" at bounding box center [354, 323] width 709 height 495
drag, startPoint x: 77, startPoint y: 383, endPoint x: 138, endPoint y: 426, distance: 74.8
drag, startPoint x: 138, startPoint y: 426, endPoint x: 90, endPoint y: 591, distance: 172.1
click at [90, 564] on div "← Back to Products Gelsenkirchen Self Guided [PERSON_NAME] Murder Mystery Game …" at bounding box center [354, 323] width 709 height 495
click at [72, 479] on div "← Back to Products Gelsenkirchen Self Guided [PERSON_NAME] Murder Mystery Game …" at bounding box center [354, 323] width 709 height 495
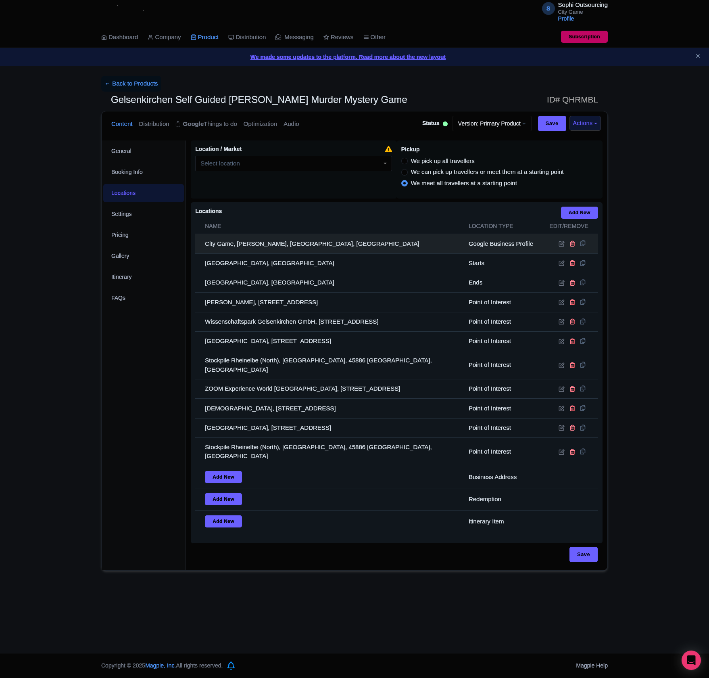
drag, startPoint x: 423, startPoint y: 437, endPoint x: 234, endPoint y: 253, distance: 263.6
click at [234, 252] on tbody "City Game, [PERSON_NAME], [GEOGRAPHIC_DATA], [GEOGRAPHIC_DATA] Google Business …" at bounding box center [396, 383] width 403 height 298
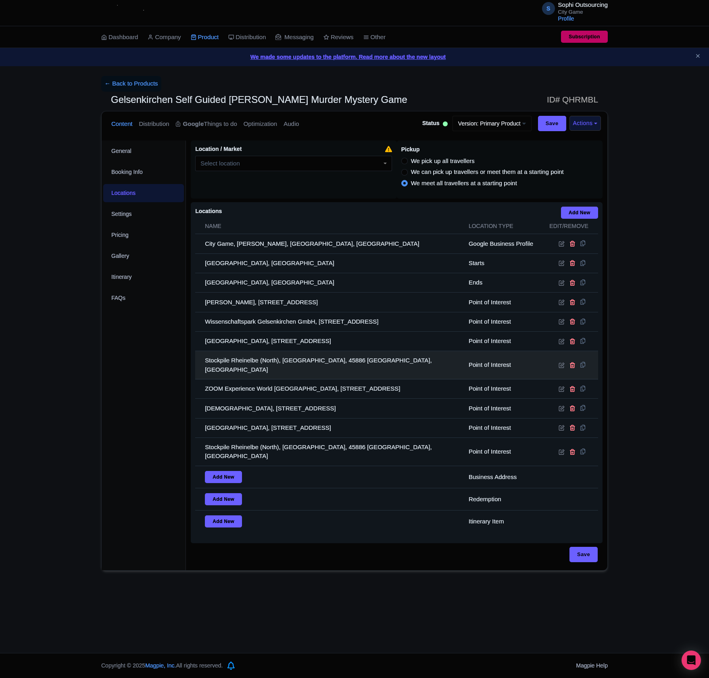
click at [326, 365] on td "Stockpile Rheinelbe (North), [GEOGRAPHIC_DATA], 45886 [GEOGRAPHIC_DATA], [GEOGR…" at bounding box center [329, 365] width 269 height 28
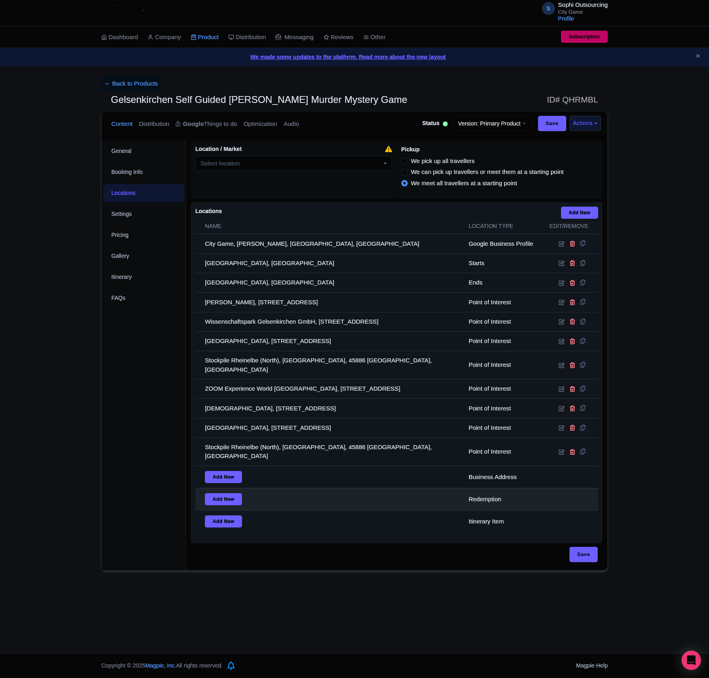
click at [389, 495] on td "Add New" at bounding box center [329, 499] width 269 height 22
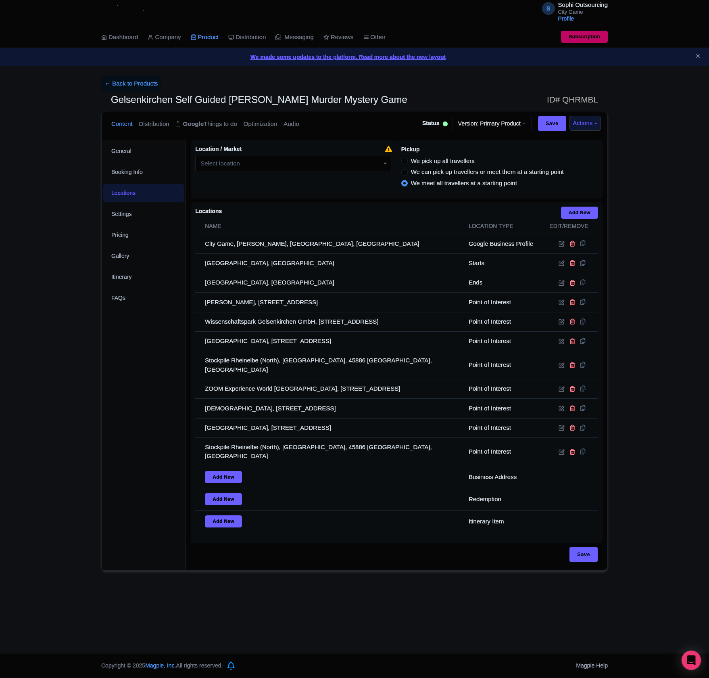
click at [165, 403] on div "General Booking Info Locations Settings Pricing Gallery Itinerary FAQs" at bounding box center [144, 355] width 84 height 430
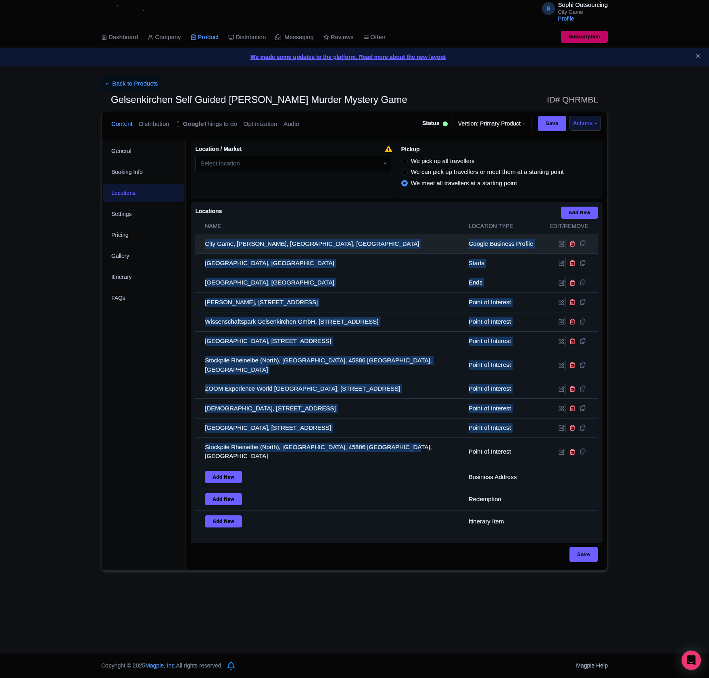
drag, startPoint x: 421, startPoint y: 461, endPoint x: 207, endPoint y: 246, distance: 304.1
click at [207, 246] on tbody "City Game, [PERSON_NAME], [GEOGRAPHIC_DATA], [GEOGRAPHIC_DATA] Google Business …" at bounding box center [396, 383] width 403 height 298
click at [369, 432] on td "[GEOGRAPHIC_DATA], [STREET_ADDRESS]" at bounding box center [329, 427] width 269 height 19
drag, startPoint x: 427, startPoint y: 462, endPoint x: 203, endPoint y: 247, distance: 311.0
click at [203, 247] on tbody "City Game, [PERSON_NAME], [GEOGRAPHIC_DATA], [GEOGRAPHIC_DATA] Google Business …" at bounding box center [396, 383] width 403 height 298
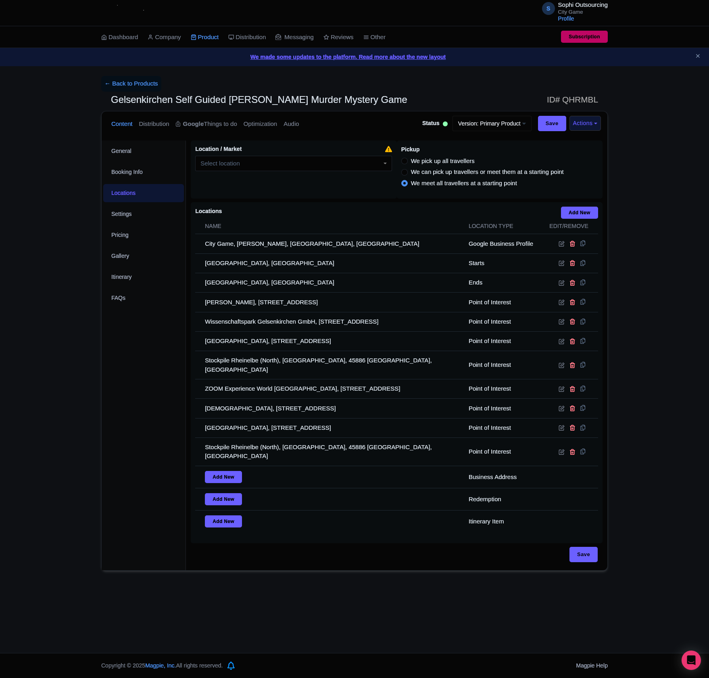
click at [152, 328] on div "General Booking Info Locations Settings Pricing Gallery Itinerary FAQs" at bounding box center [144, 355] width 84 height 430
drag, startPoint x: 152, startPoint y: 328, endPoint x: 78, endPoint y: 349, distance: 77.1
click at [78, 349] on div "← Back to Products Gelsenkirchen Self Guided [PERSON_NAME] Murder Mystery Game …" at bounding box center [354, 323] width 709 height 495
click at [113, 388] on div "General Booking Info Locations Settings Pricing Gallery Itinerary FAQs" at bounding box center [144, 355] width 84 height 430
click at [165, 387] on div "General Booking Info Locations Settings Pricing Gallery Itinerary FAQs" at bounding box center [144, 355] width 84 height 430
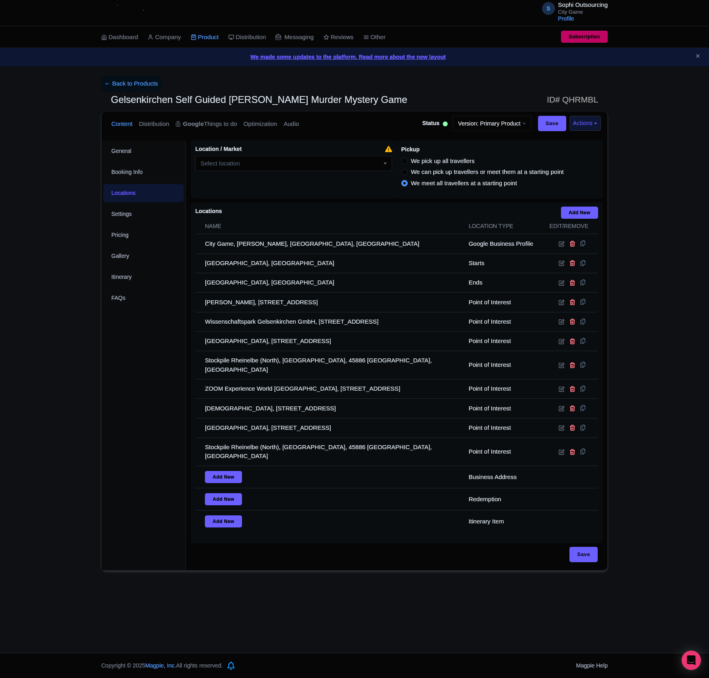
click at [33, 543] on div "← Back to Products Gelsenkirchen Self Guided [PERSON_NAME] Murder Mystery Game …" at bounding box center [354, 323] width 709 height 495
drag, startPoint x: 213, startPoint y: 551, endPoint x: 205, endPoint y: 549, distance: 8.2
click at [205, 549] on div "Save" at bounding box center [397, 554] width 402 height 15
click at [99, 474] on div "← Back to Products Gelsenkirchen Self Guided [PERSON_NAME] Murder Mystery Game …" at bounding box center [354, 323] width 516 height 495
click at [267, 562] on div "Save" at bounding box center [397, 554] width 402 height 15
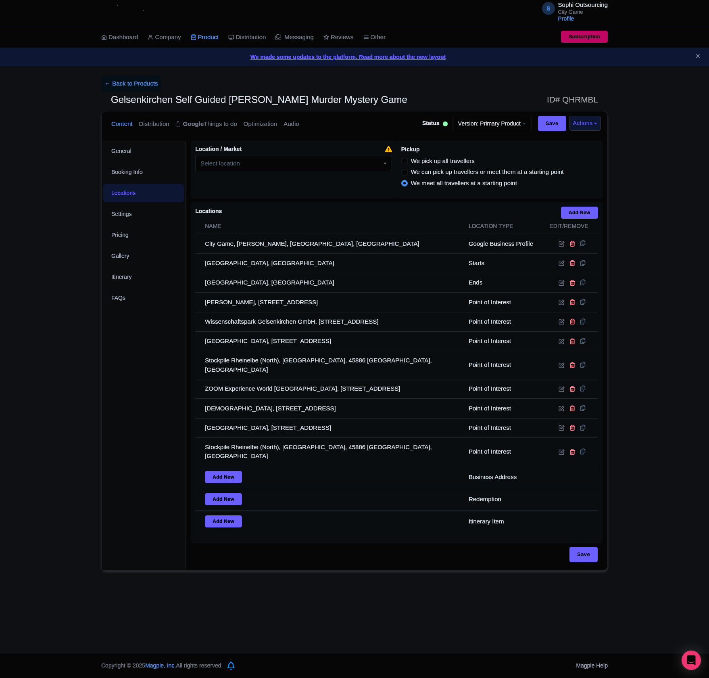
click at [248, 633] on div "S Sophi Outsourcing City Game Profile Users Settings Sign out Dashboard Company…" at bounding box center [354, 326] width 709 height 653
click at [177, 562] on div "General Booking Info Locations Settings Pricing Gallery Itinerary FAQs" at bounding box center [144, 355] width 84 height 430
click at [21, 637] on div "S Sophi Outsourcing City Game Profile Users Settings Sign out Dashboard Company…" at bounding box center [354, 326] width 709 height 653
click at [72, 605] on div "S Sophi Outsourcing City Game Profile Users Settings Sign out Dashboard Company…" at bounding box center [354, 326] width 709 height 653
click at [8, 633] on div "S Sophi Outsourcing City Game Profile Users Settings Sign out Dashboard Company…" at bounding box center [354, 326] width 709 height 653
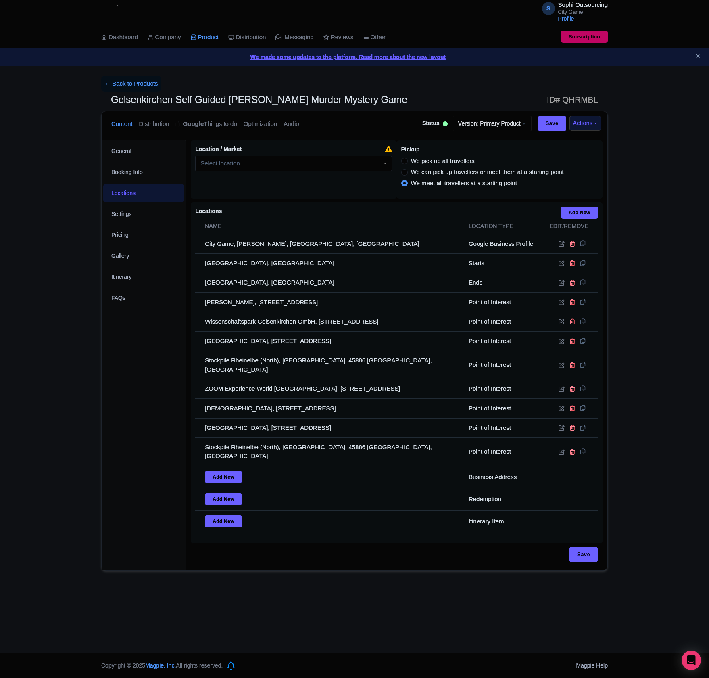
click at [60, 614] on div "S Sophi Outsourcing City Game Profile Users Settings Sign out Dashboard Company…" at bounding box center [354, 326] width 709 height 653
click at [108, 583] on div "S Sophi Outsourcing City Game Profile Users Settings Sign out Dashboard Company…" at bounding box center [354, 326] width 709 height 653
click at [239, 606] on div "S Sophi Outsourcing City Game Profile Users Settings Sign out Dashboard Company…" at bounding box center [354, 326] width 709 height 653
click at [223, 562] on div "Save" at bounding box center [397, 554] width 402 height 15
